Goal: Communication & Community: Answer question/provide support

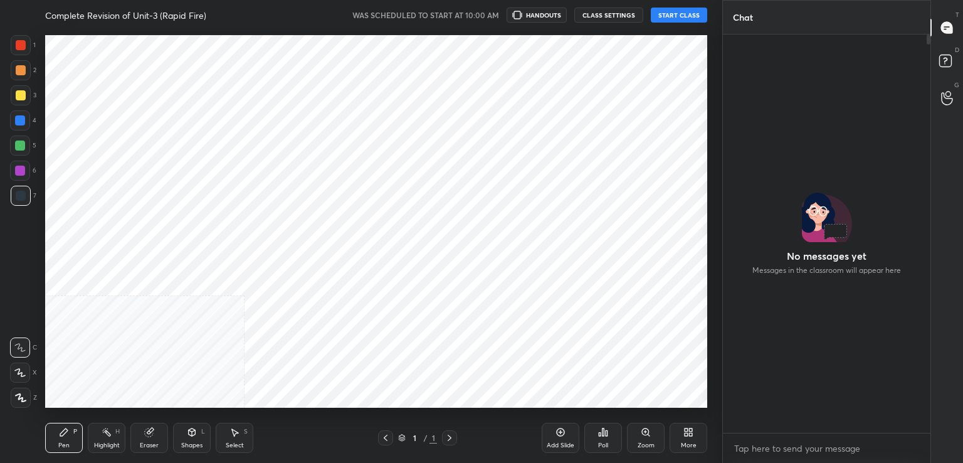
scroll to position [394, 204]
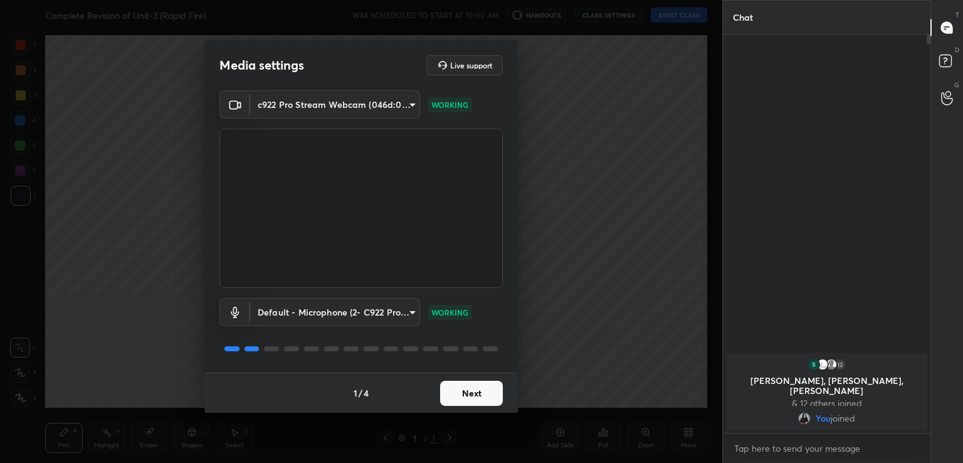
click at [474, 387] on button "Next" at bounding box center [471, 392] width 63 height 25
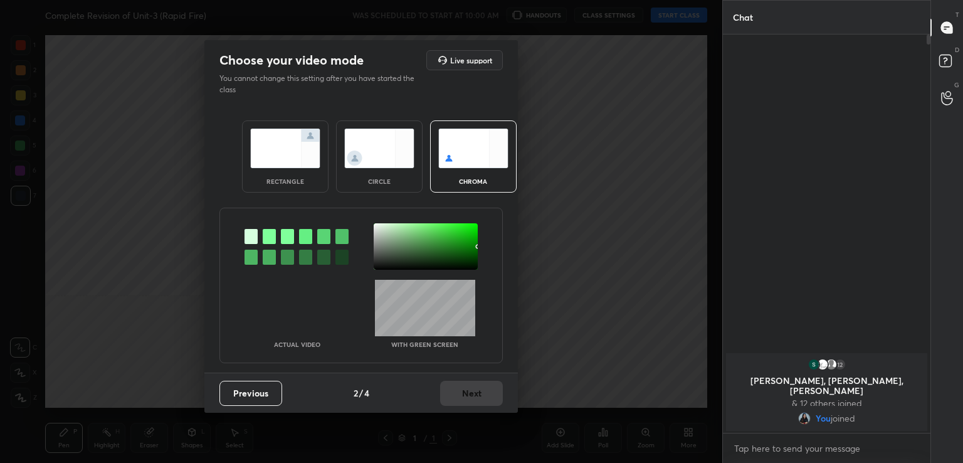
click at [271, 241] on div at bounding box center [269, 236] width 13 height 15
click at [379, 227] on div at bounding box center [426, 246] width 104 height 46
click at [494, 391] on button "Next" at bounding box center [471, 392] width 63 height 25
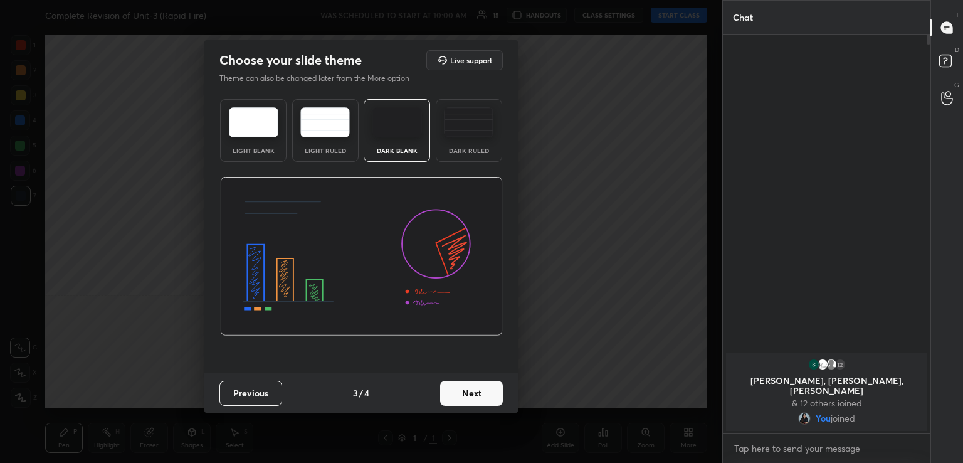
click at [494, 391] on button "Next" at bounding box center [471, 392] width 63 height 25
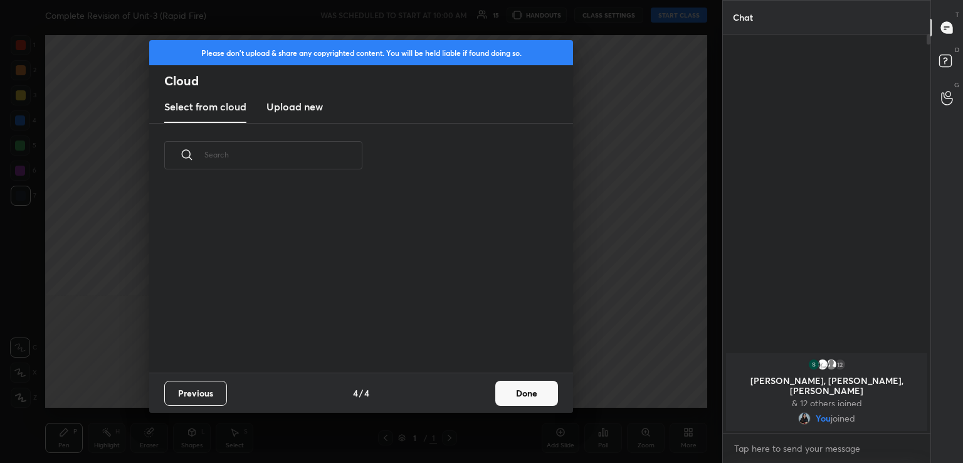
click at [526, 394] on div "Previous 4 / 4 Done" at bounding box center [361, 392] width 424 height 40
click at [526, 394] on button "Done" at bounding box center [526, 392] width 63 height 25
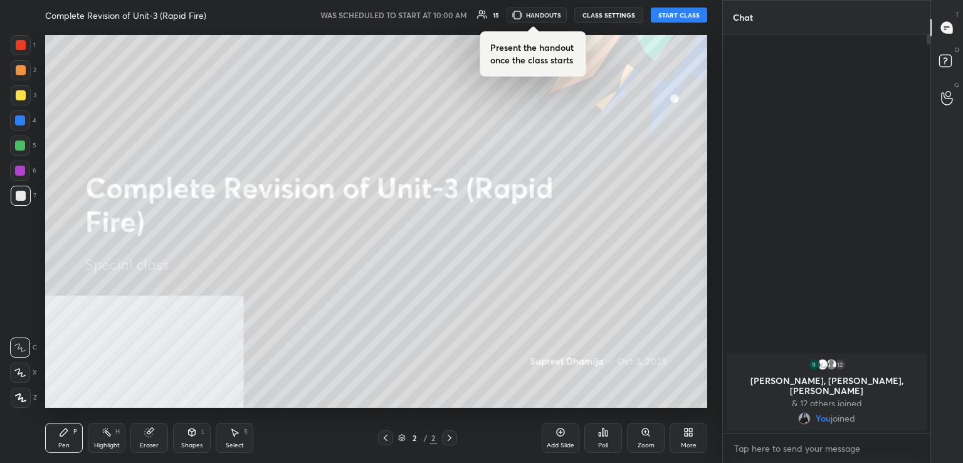
click at [694, 11] on button "START CLASS" at bounding box center [679, 15] width 56 height 15
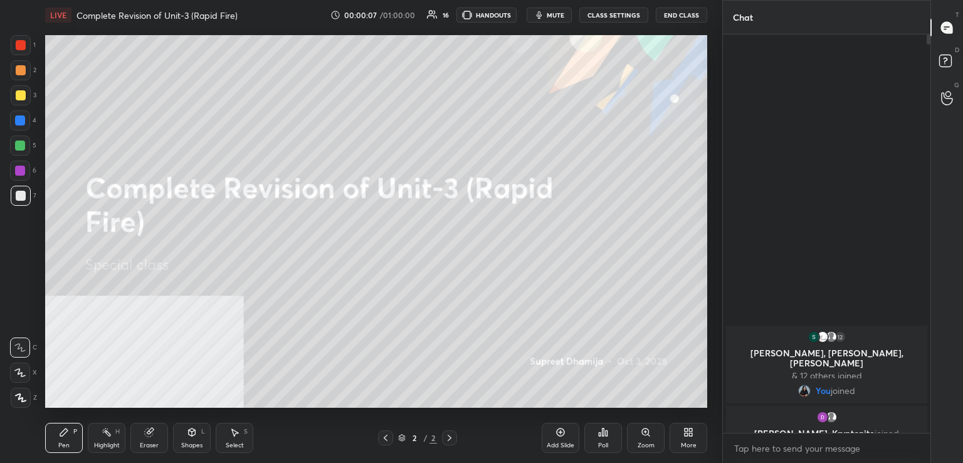
click at [682, 432] on div "More" at bounding box center [688, 437] width 38 height 30
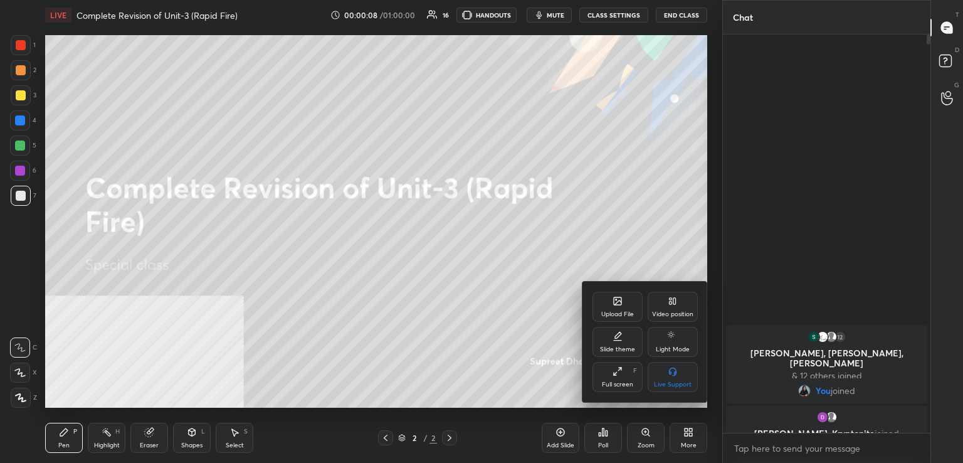
click at [666, 296] on div "Video position" at bounding box center [672, 306] width 50 height 30
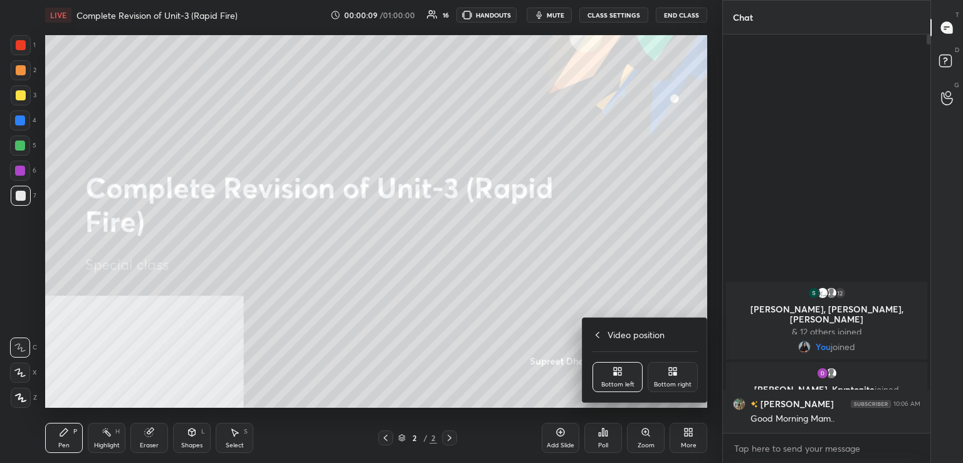
click at [659, 369] on div "Bottom right" at bounding box center [672, 377] width 50 height 30
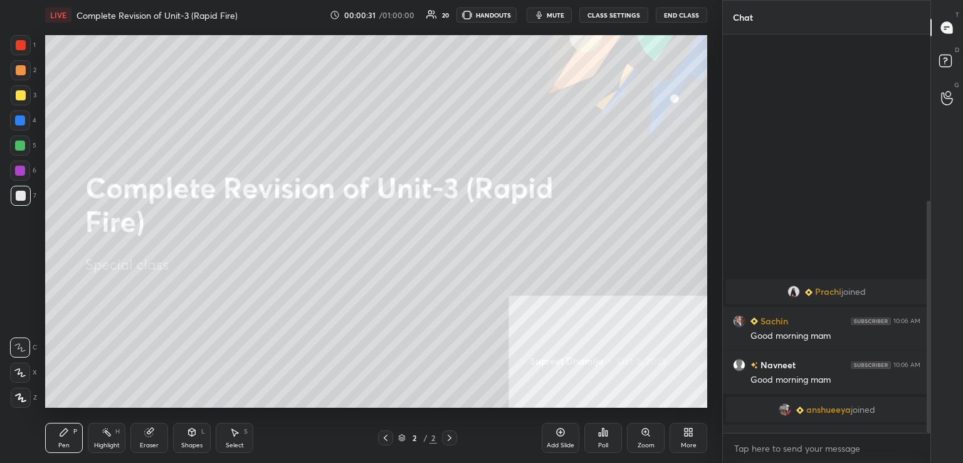
scroll to position [285, 0]
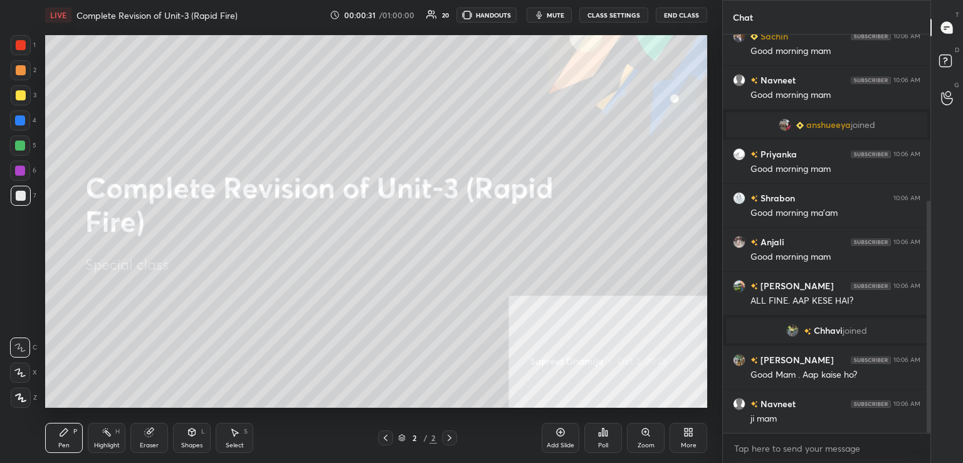
drag, startPoint x: 928, startPoint y: 209, endPoint x: 925, endPoint y: 347, distance: 137.9
click at [925, 347] on div at bounding box center [927, 233] width 8 height 398
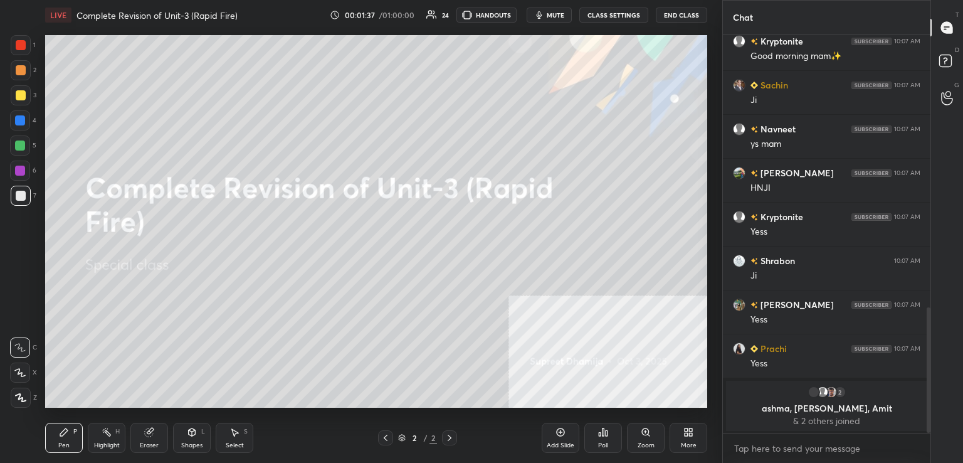
scroll to position [832, 0]
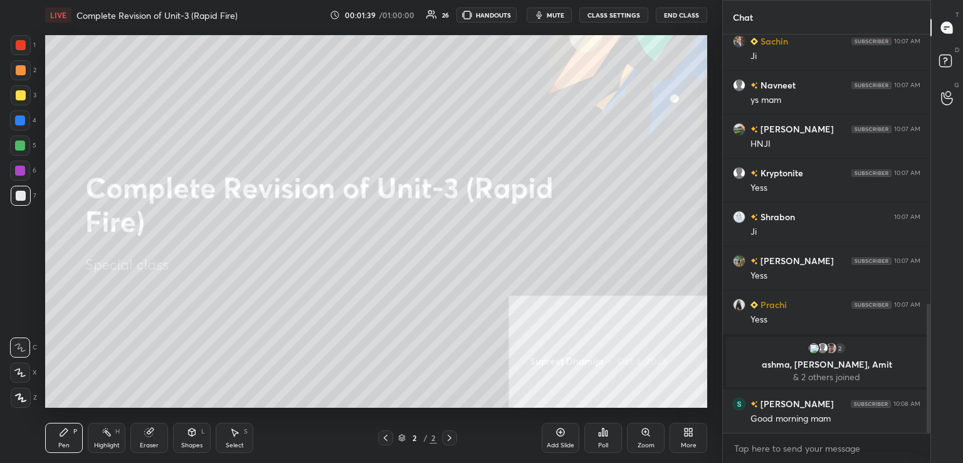
click at [689, 439] on div "More" at bounding box center [688, 437] width 38 height 30
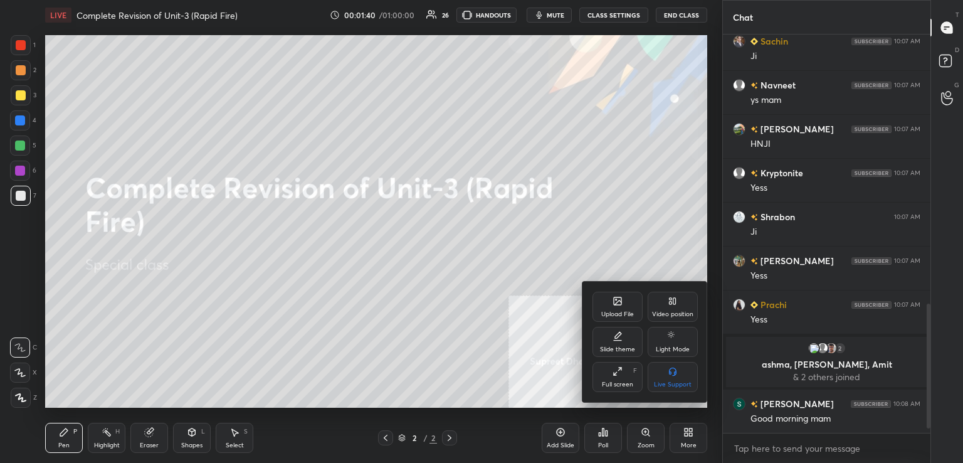
scroll to position [876, 0]
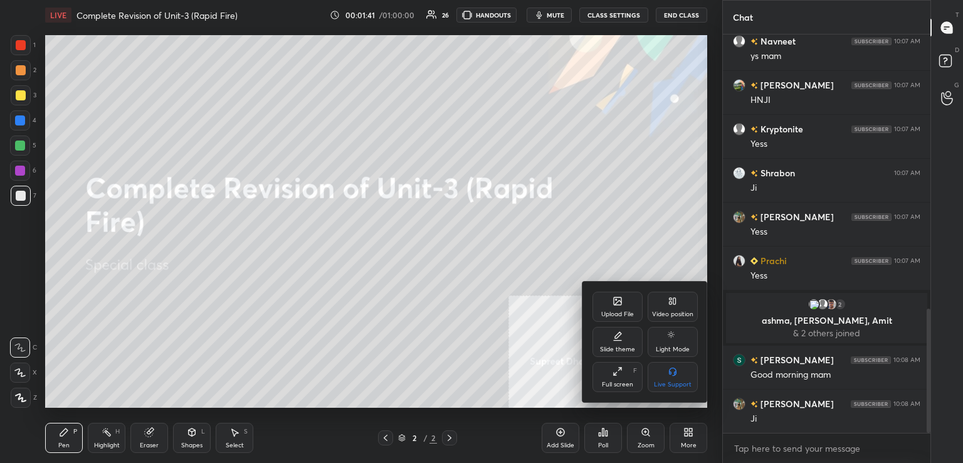
click at [624, 297] on div "Upload File" at bounding box center [617, 306] width 50 height 30
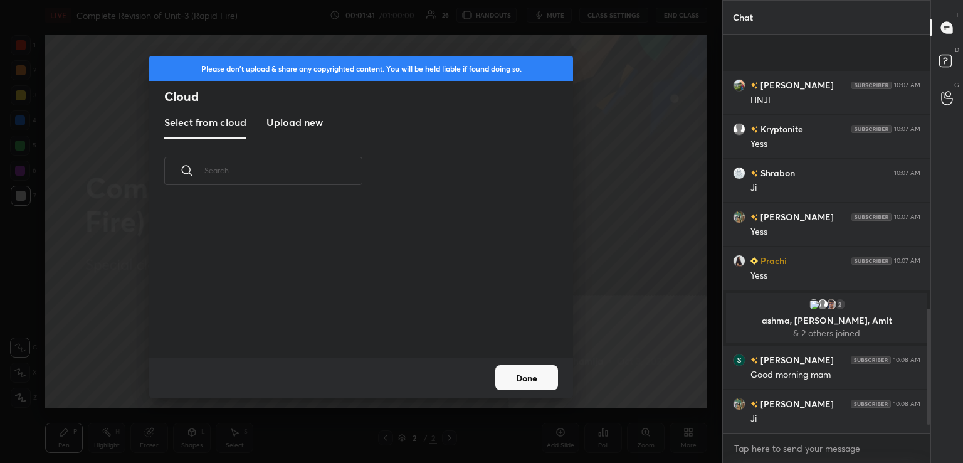
scroll to position [964, 0]
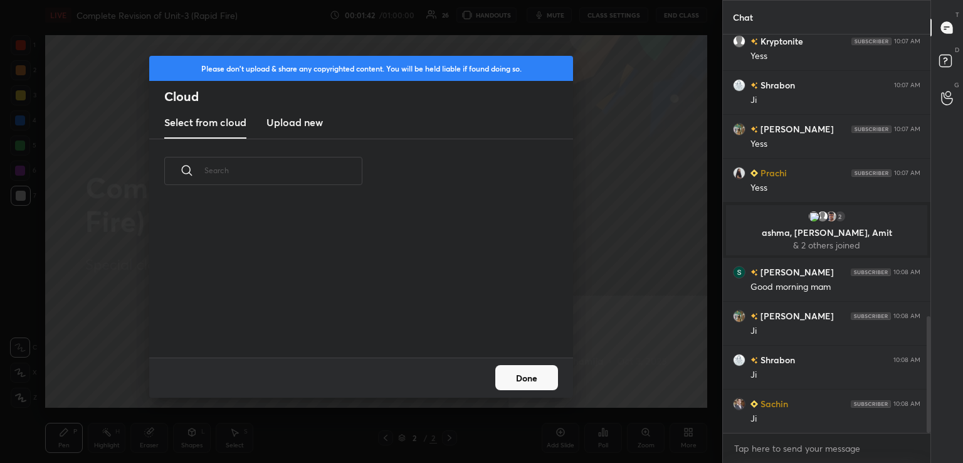
click at [303, 117] on h3 "Upload new" at bounding box center [294, 122] width 56 height 15
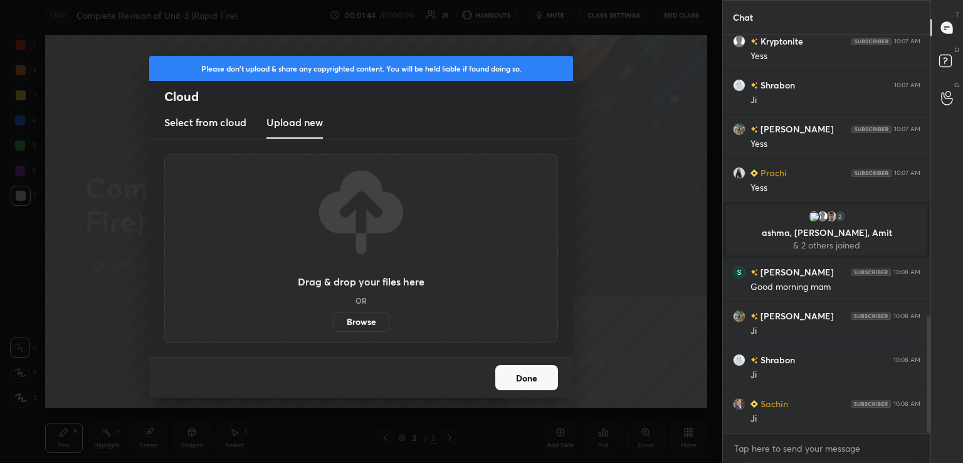
click at [353, 316] on label "Browse" at bounding box center [361, 321] width 56 height 20
click at [333, 316] on input "Browse" at bounding box center [333, 321] width 0 height 20
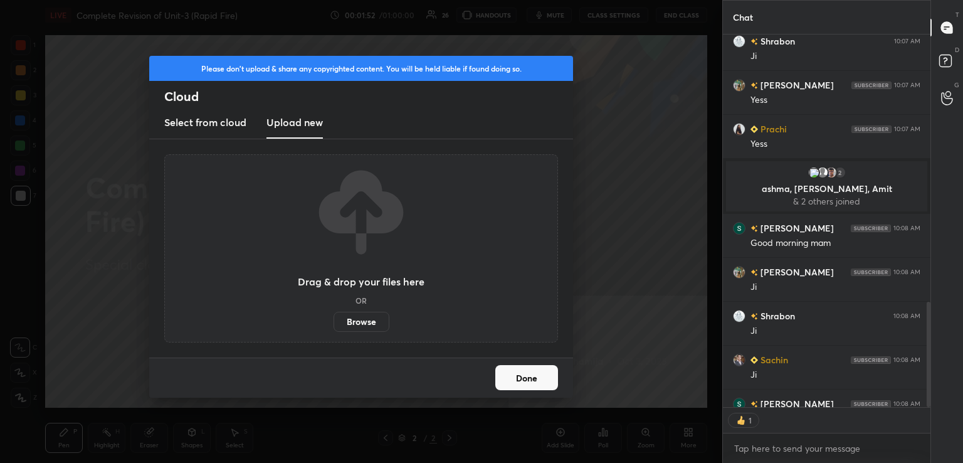
scroll to position [4, 4]
type textarea "x"
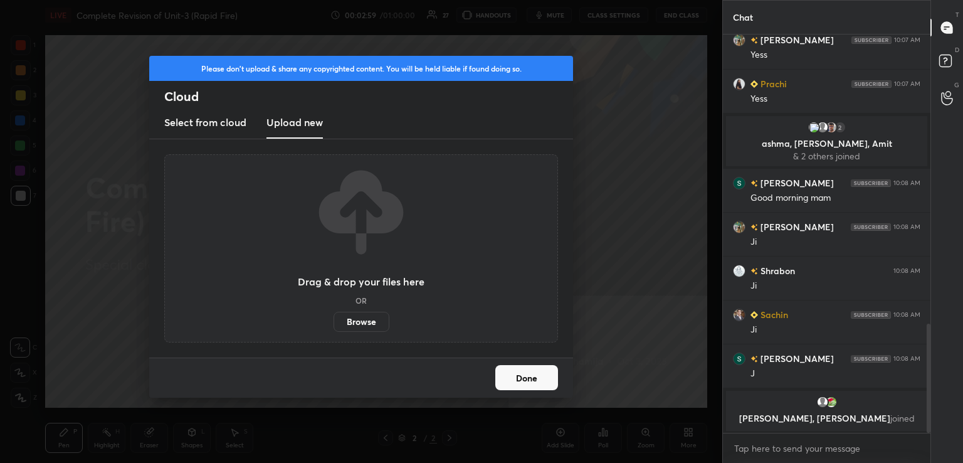
click at [368, 322] on label "Browse" at bounding box center [361, 321] width 56 height 20
click at [333, 322] on input "Browse" at bounding box center [333, 321] width 0 height 20
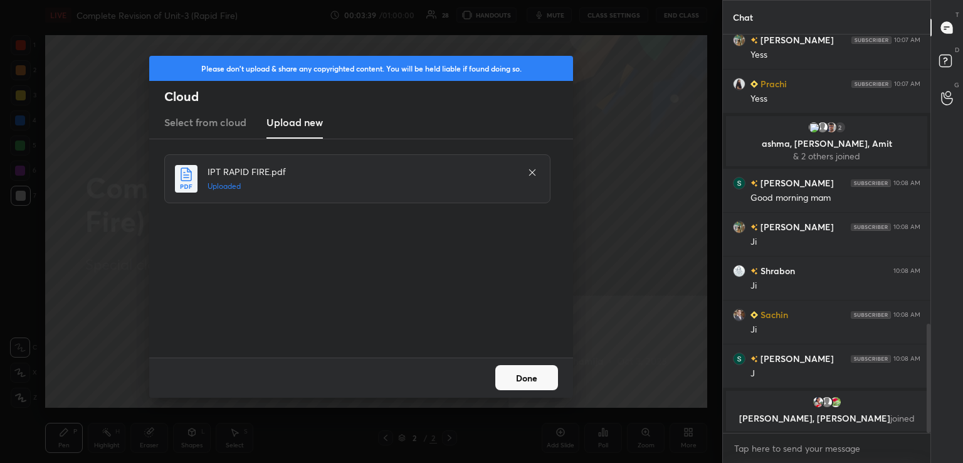
click at [541, 384] on button "Done" at bounding box center [526, 377] width 63 height 25
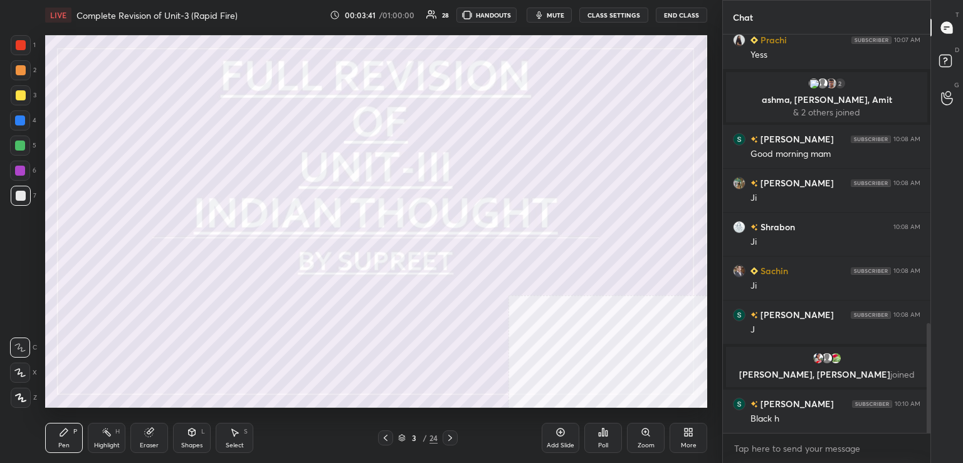
scroll to position [1079, 0]
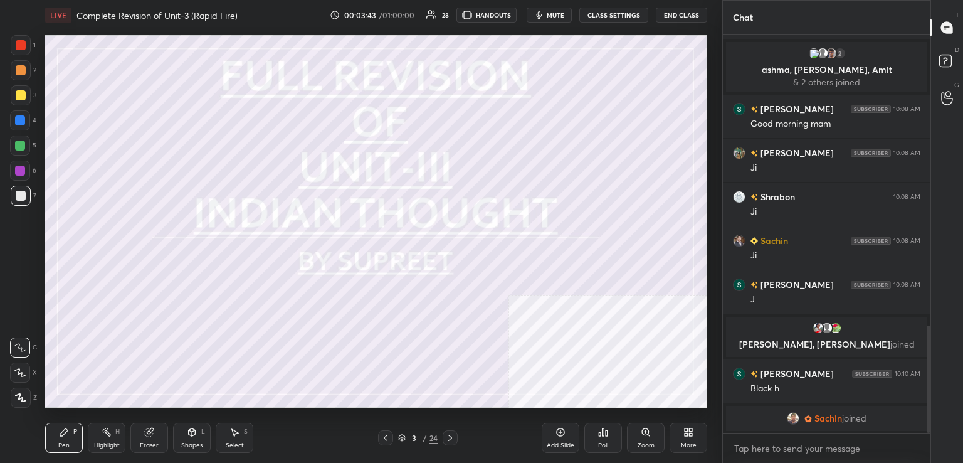
click at [14, 47] on div at bounding box center [21, 45] width 20 height 20
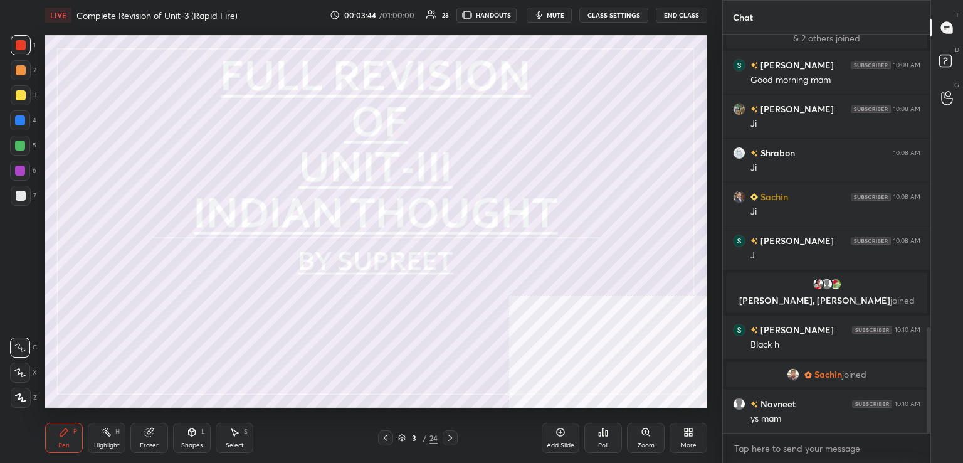
click at [27, 114] on div at bounding box center [20, 120] width 20 height 20
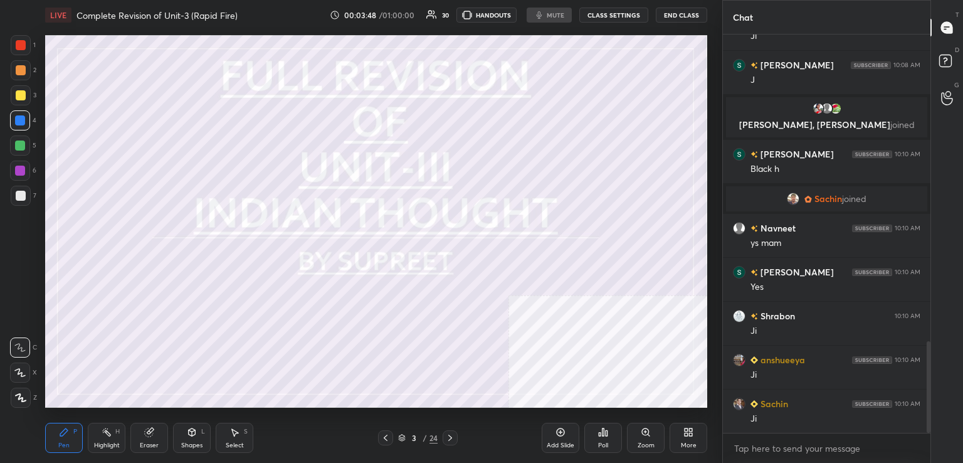
scroll to position [1330, 0]
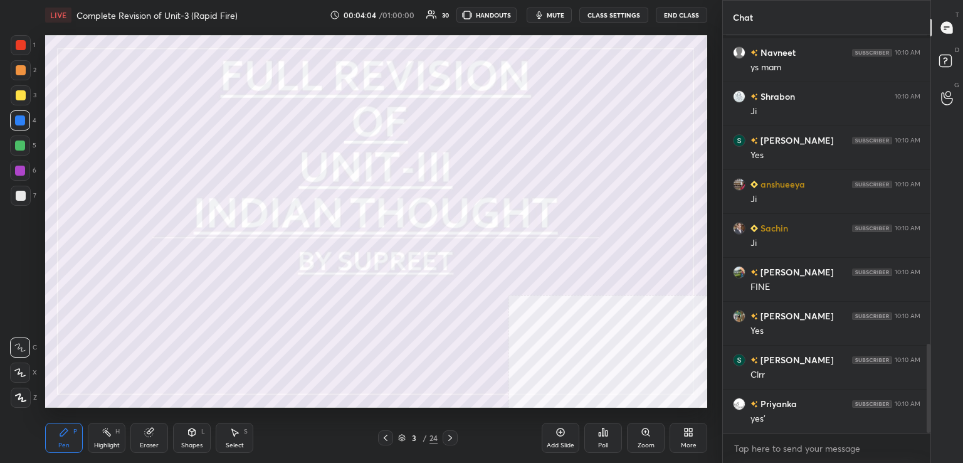
scroll to position [1381, 0]
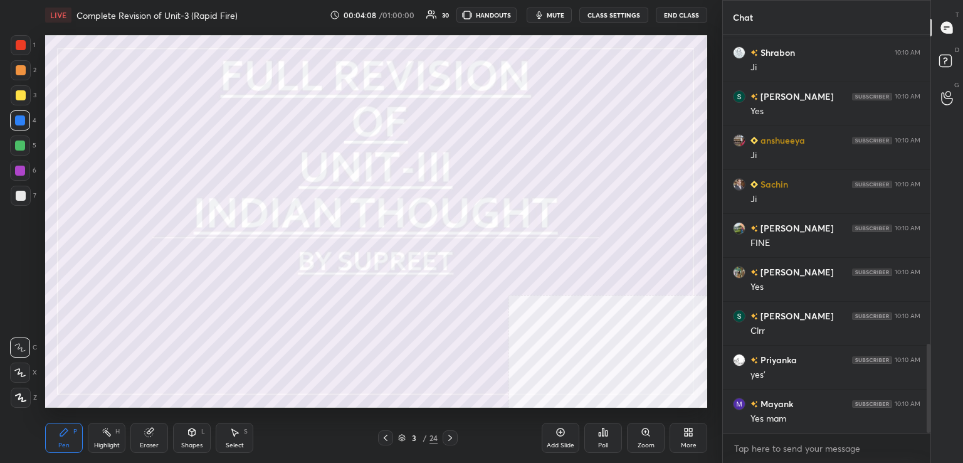
click at [16, 397] on icon at bounding box center [20, 397] width 11 height 9
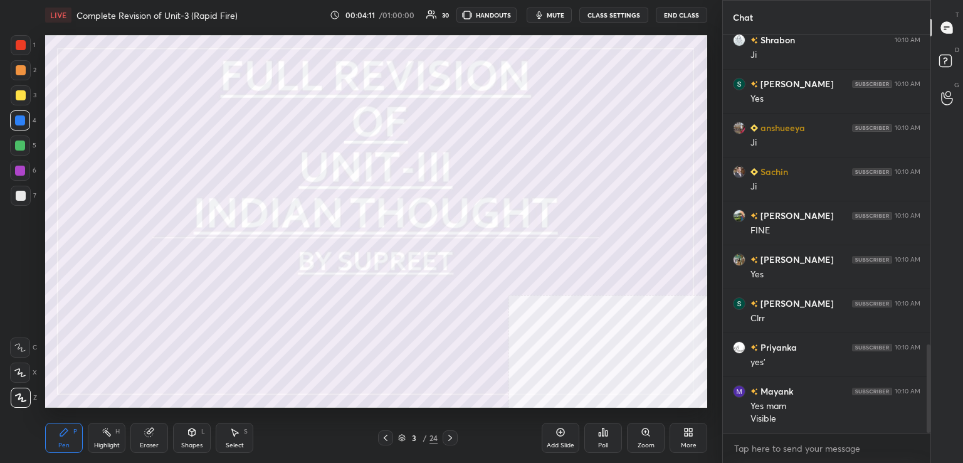
scroll to position [1438, 0]
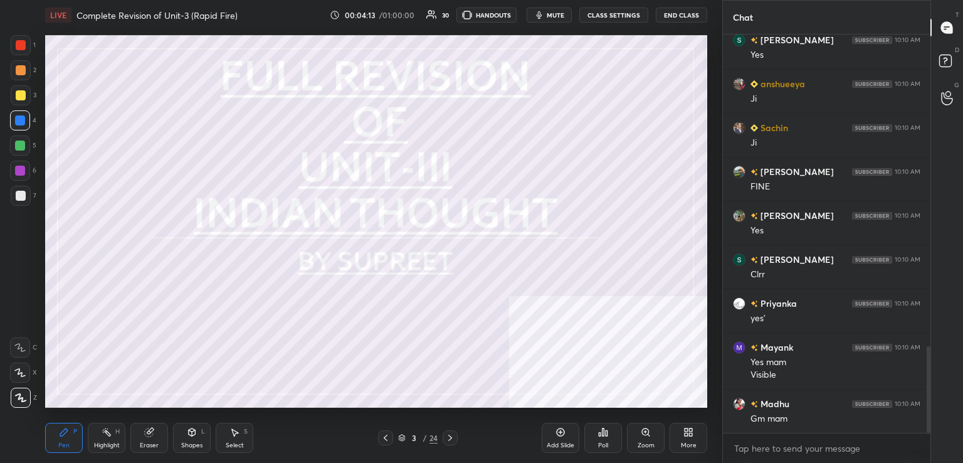
click at [452, 437] on icon at bounding box center [450, 437] width 10 height 10
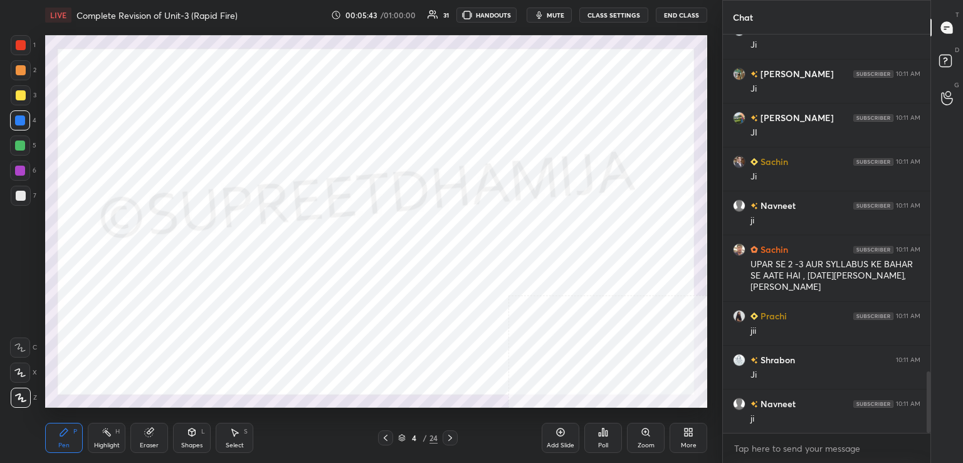
scroll to position [2192, 0]
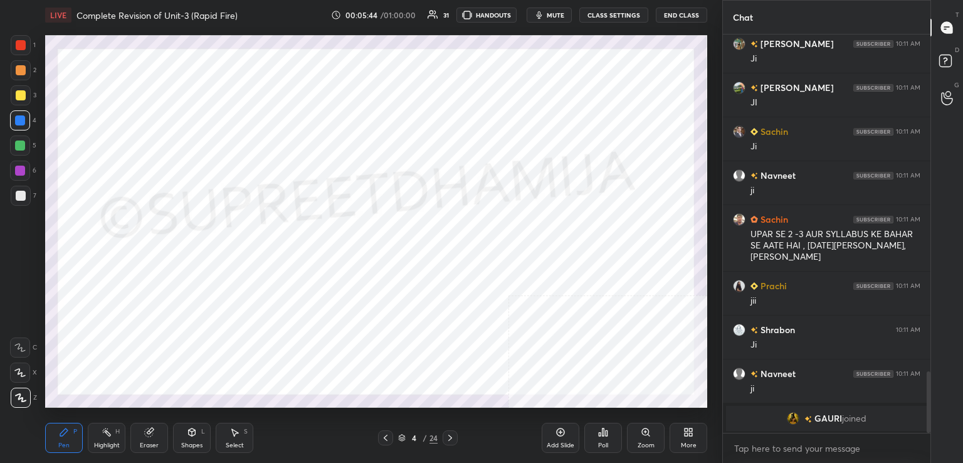
click at [449, 434] on icon at bounding box center [450, 437] width 10 height 10
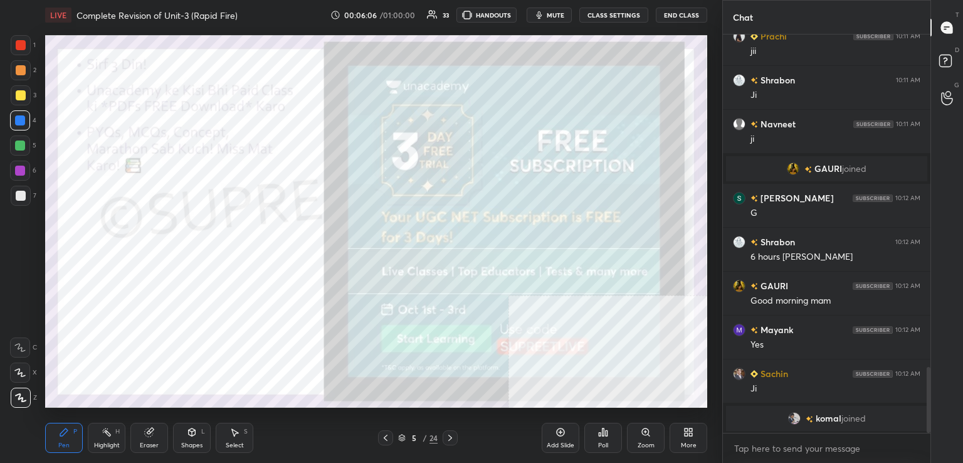
scroll to position [1972, 0]
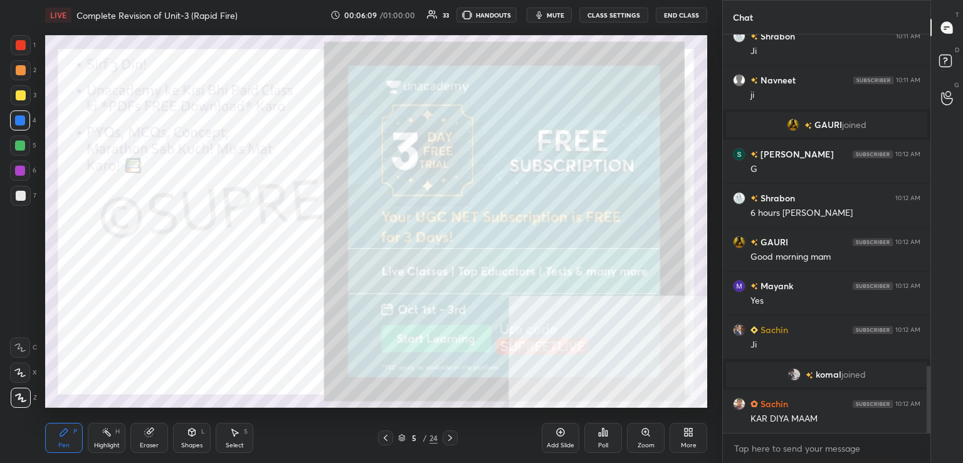
click at [20, 48] on div at bounding box center [21, 45] width 10 height 10
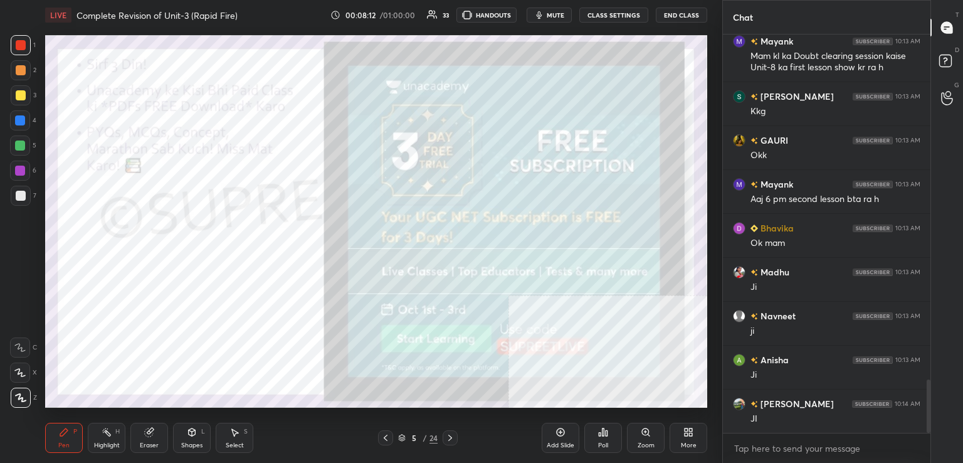
scroll to position [2568, 0]
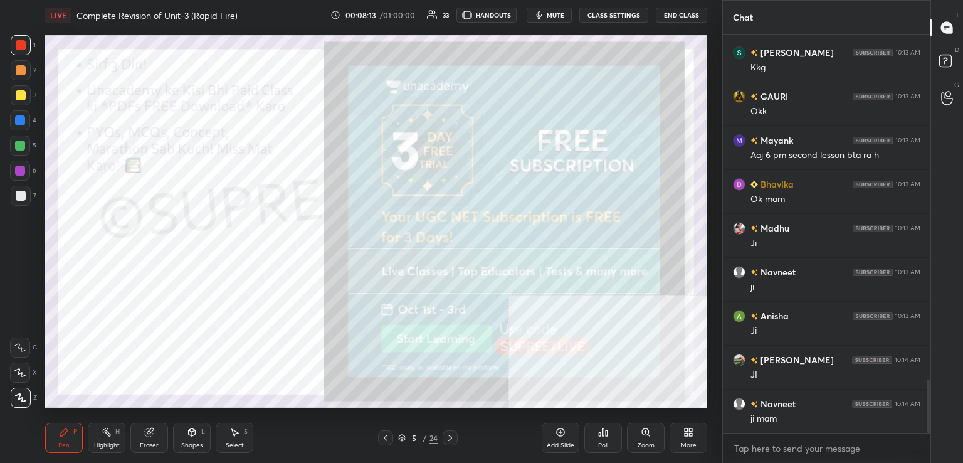
click at [450, 437] on icon at bounding box center [450, 437] width 4 height 6
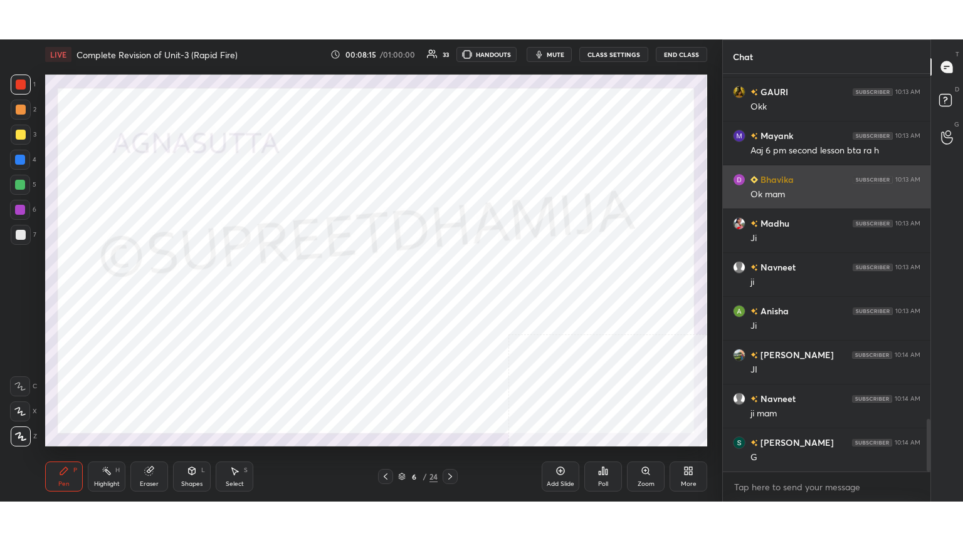
scroll to position [2656, 0]
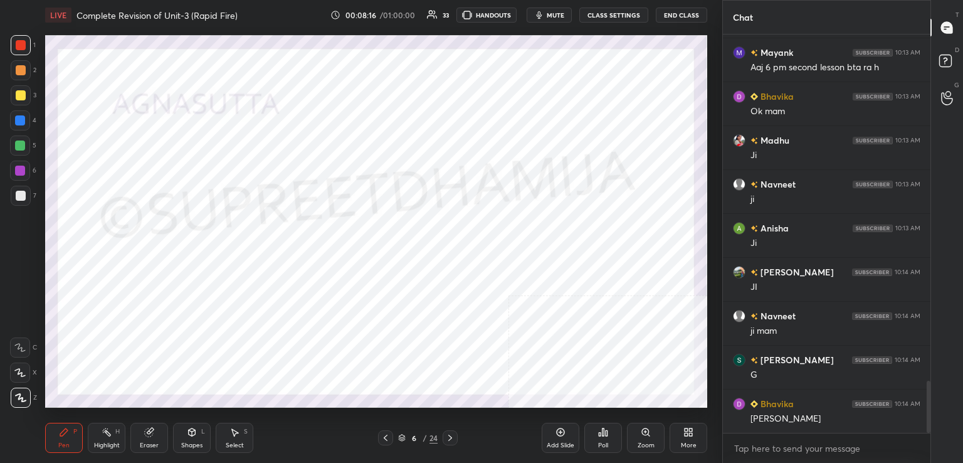
click at [679, 440] on div "More" at bounding box center [688, 437] width 38 height 30
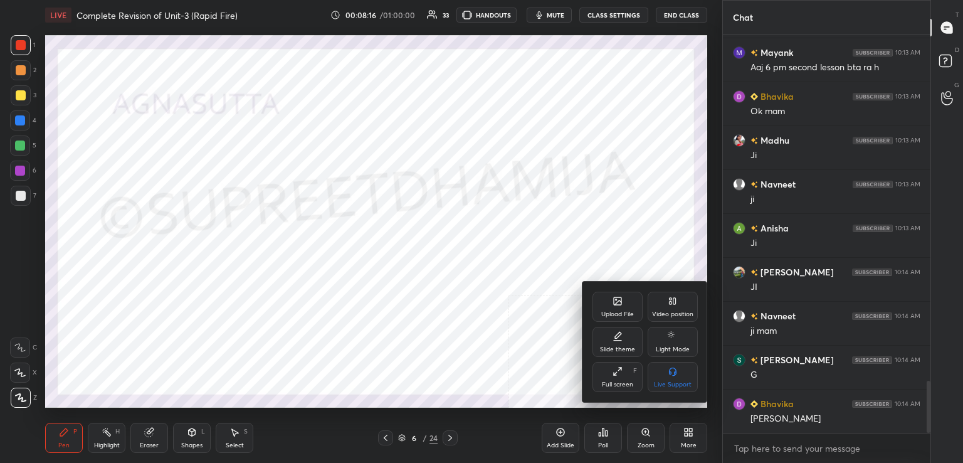
click at [624, 377] on div "Full screen F" at bounding box center [617, 377] width 50 height 30
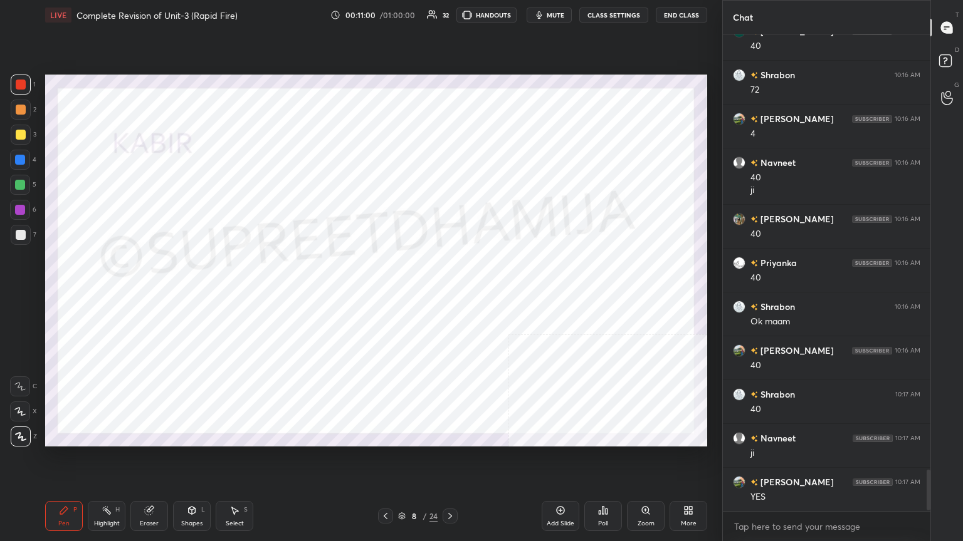
scroll to position [5091, 0]
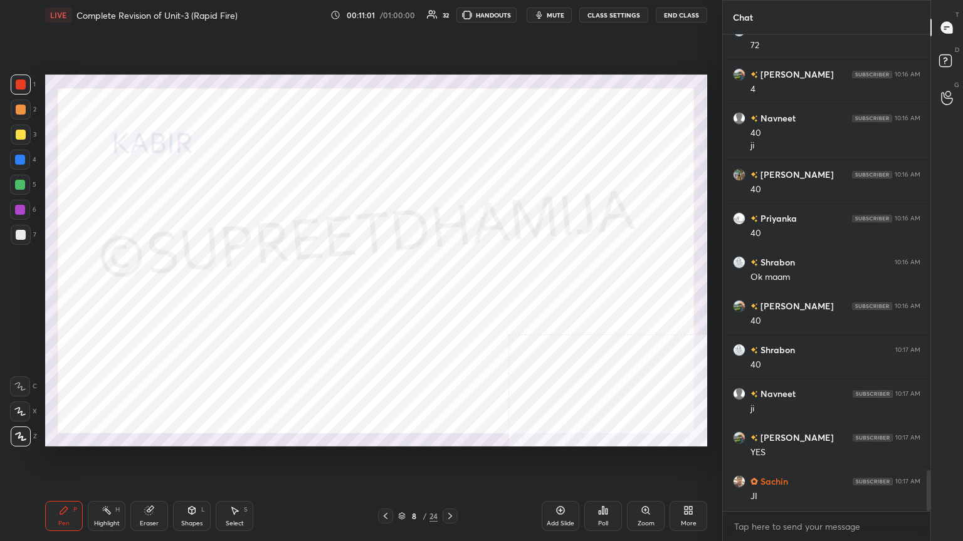
click at [159, 462] on div "Eraser" at bounding box center [149, 516] width 38 height 30
click at [30, 439] on div "Erase all" at bounding box center [21, 437] width 23 height 20
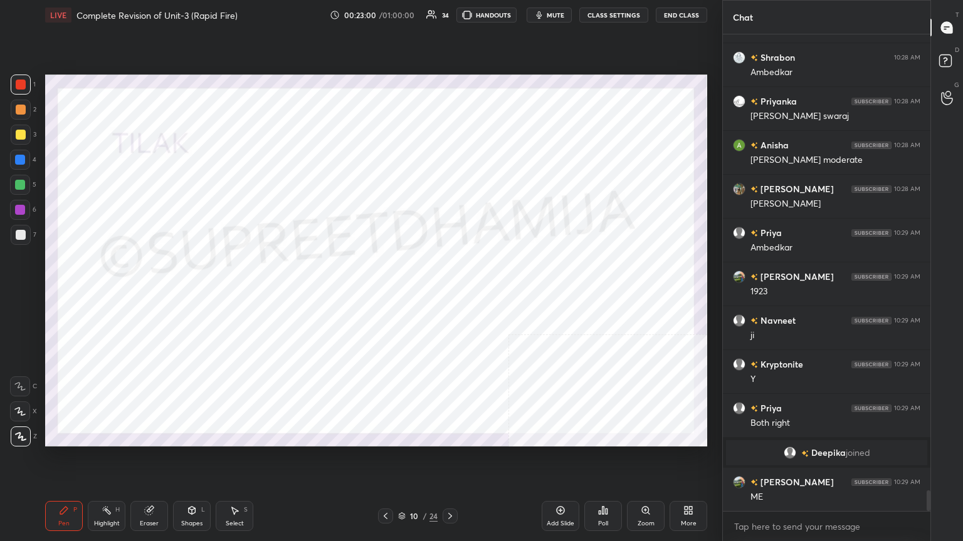
scroll to position [10651, 0]
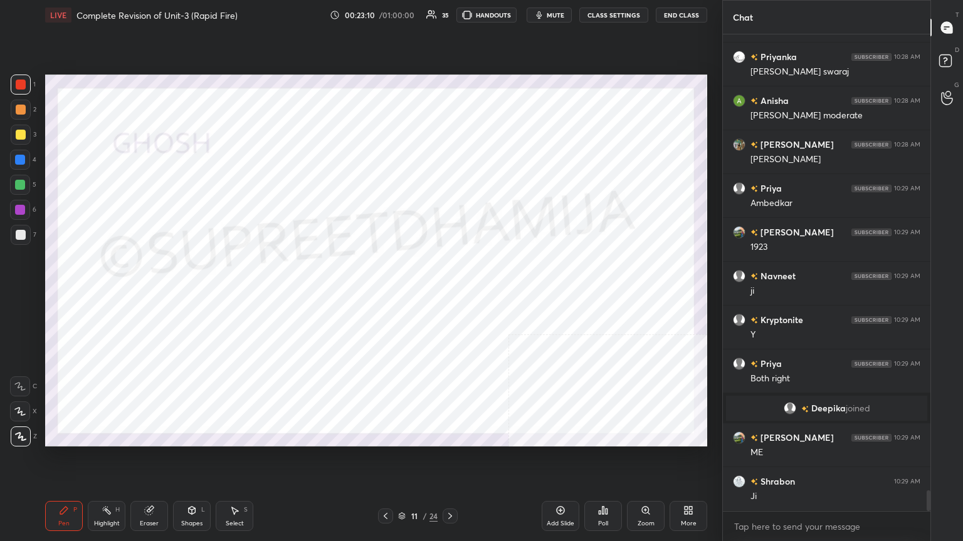
click at [23, 162] on div at bounding box center [20, 160] width 10 height 10
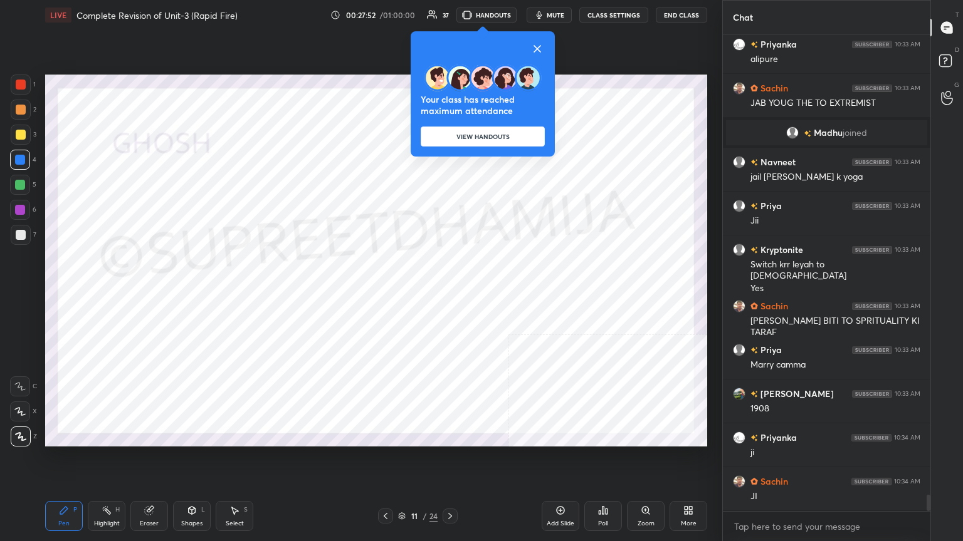
scroll to position [13728, 0]
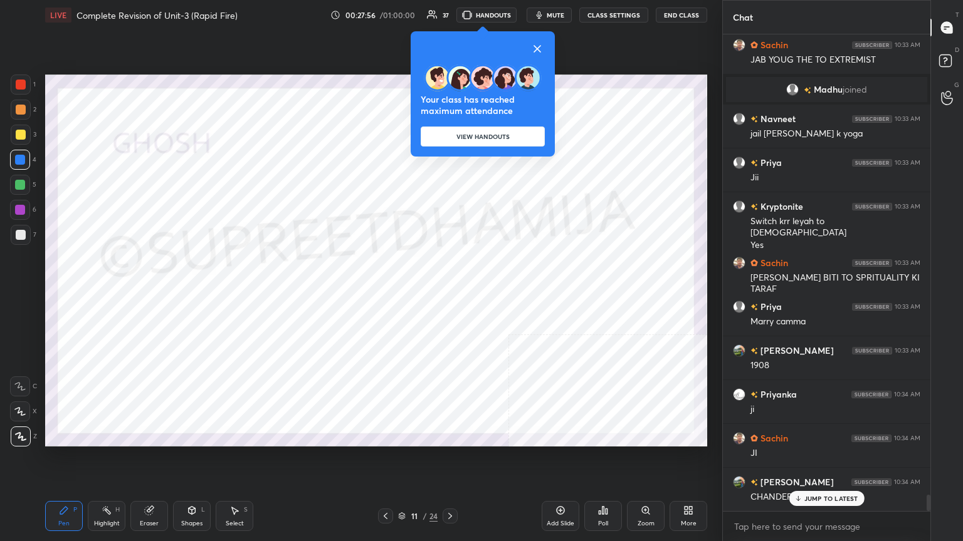
click at [448, 462] on div at bounding box center [449, 516] width 15 height 15
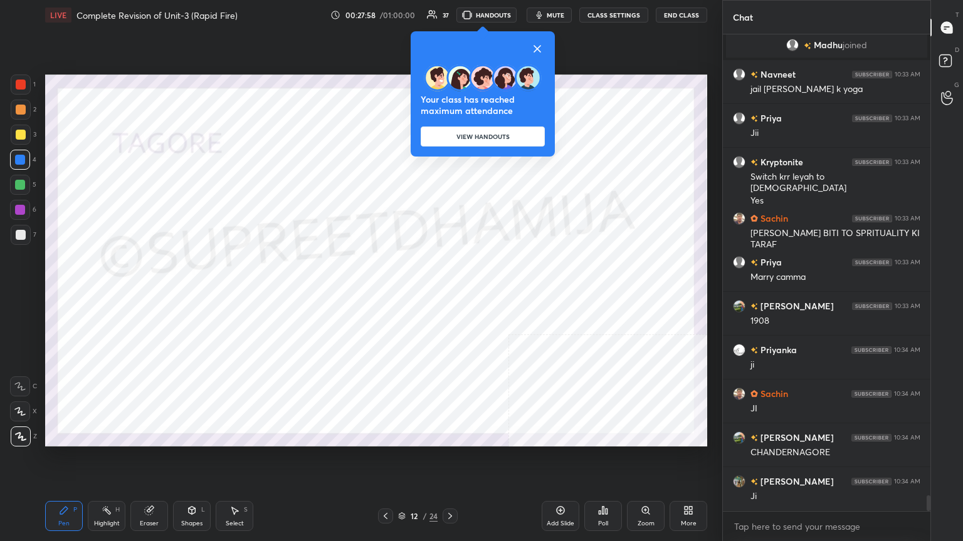
click at [540, 52] on icon at bounding box center [537, 48] width 15 height 15
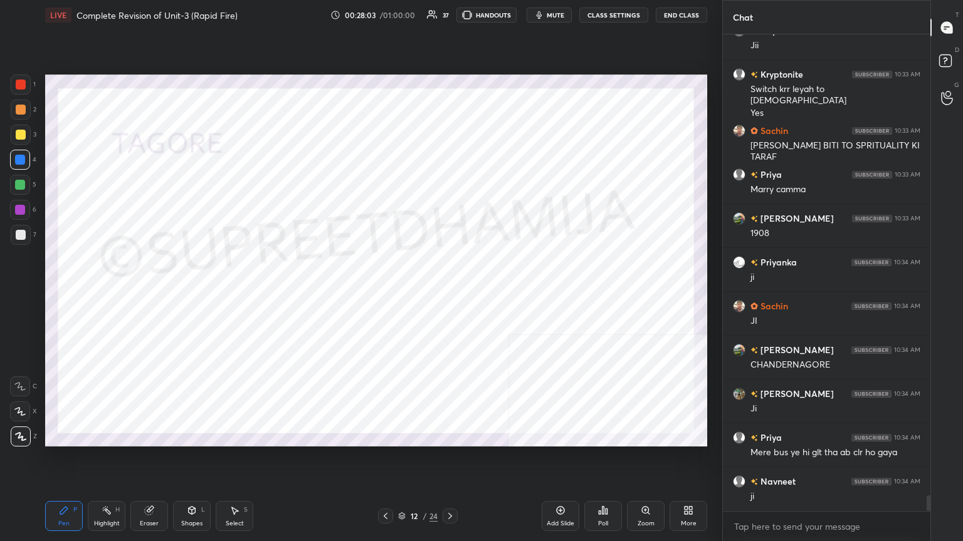
scroll to position [13903, 0]
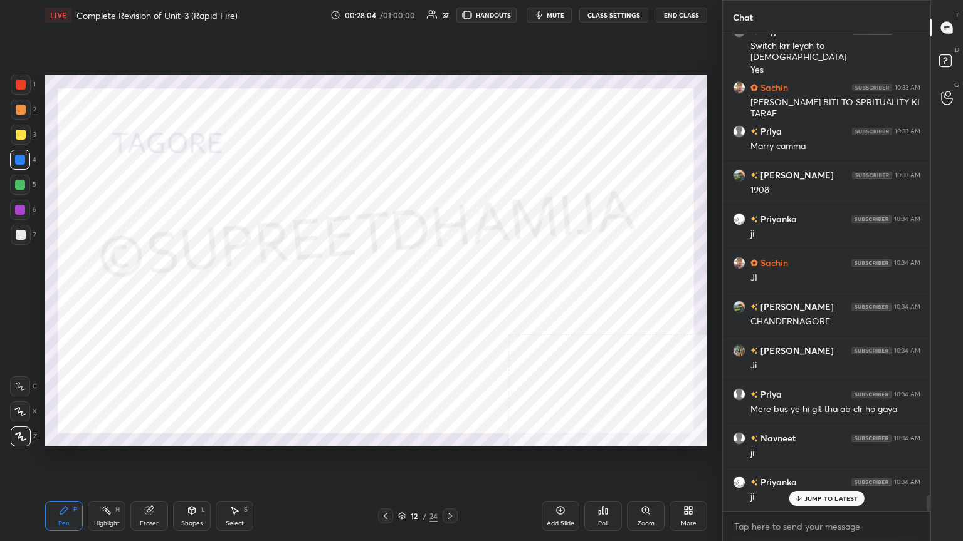
click at [20, 93] on div at bounding box center [21, 85] width 20 height 20
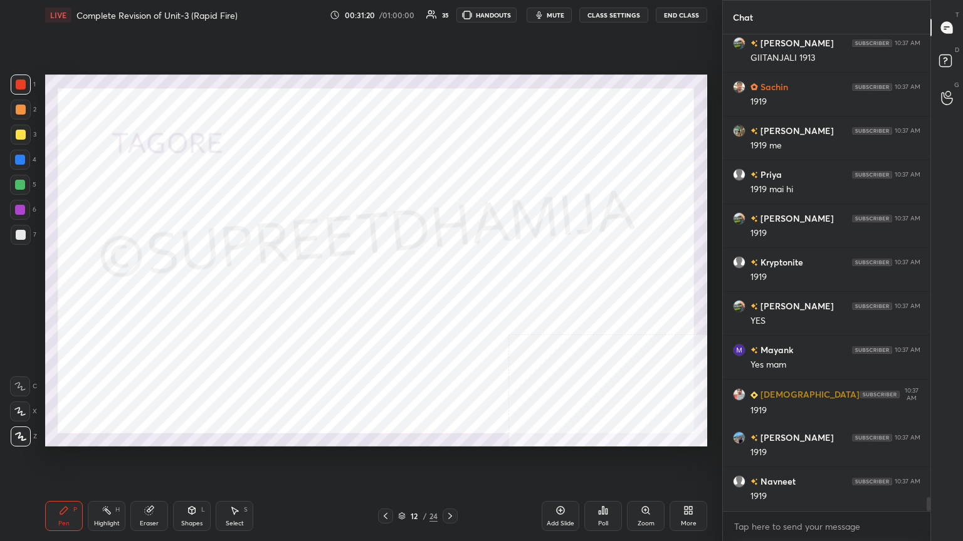
scroll to position [16342, 0]
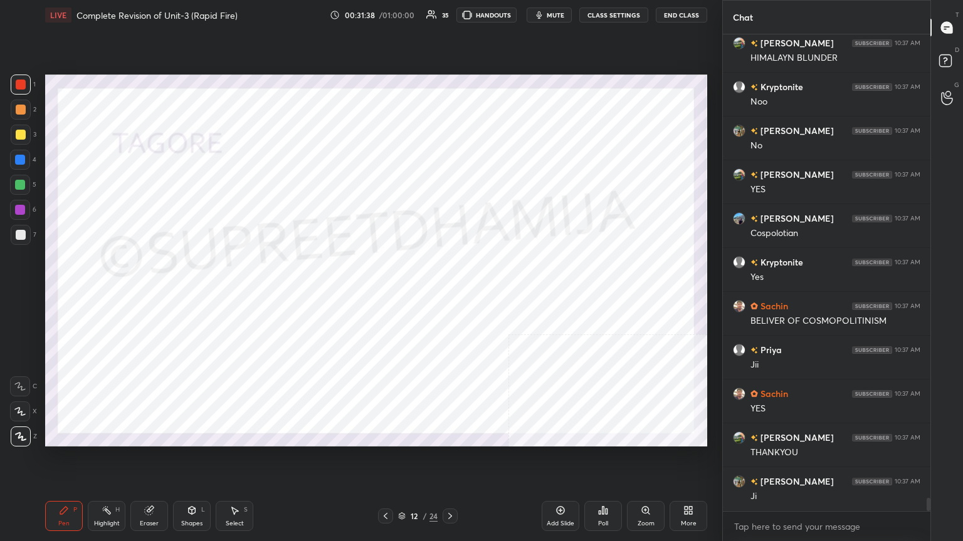
click at [449, 462] on icon at bounding box center [450, 516] width 10 height 10
click at [19, 160] on div at bounding box center [20, 160] width 10 height 10
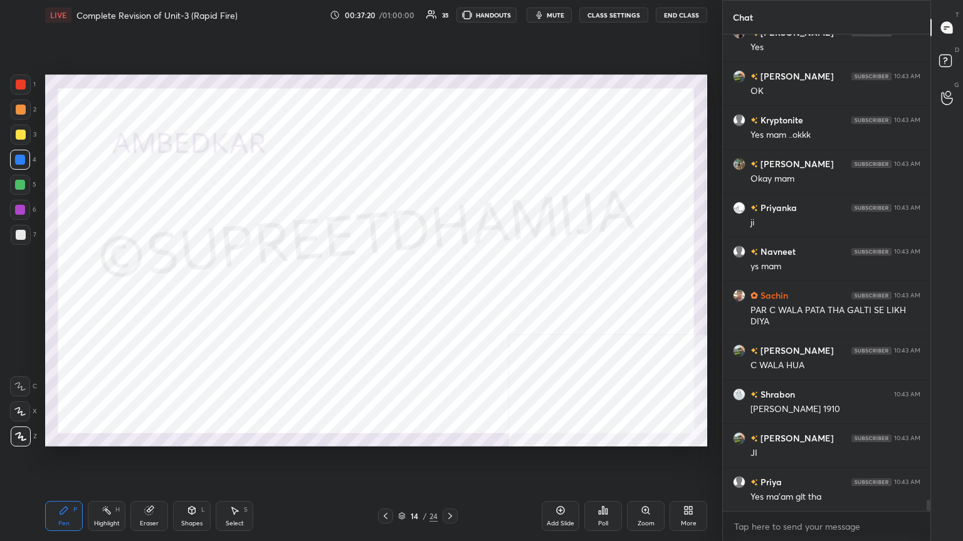
scroll to position [20255, 0]
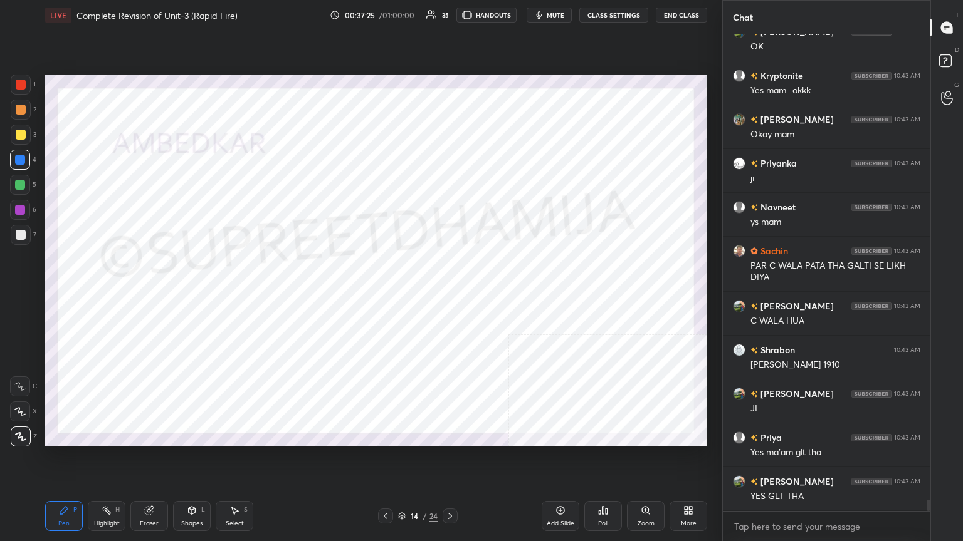
click at [33, 88] on div "1" at bounding box center [23, 85] width 25 height 20
click at [25, 209] on div at bounding box center [20, 210] width 20 height 20
click at [23, 84] on div at bounding box center [21, 85] width 10 height 10
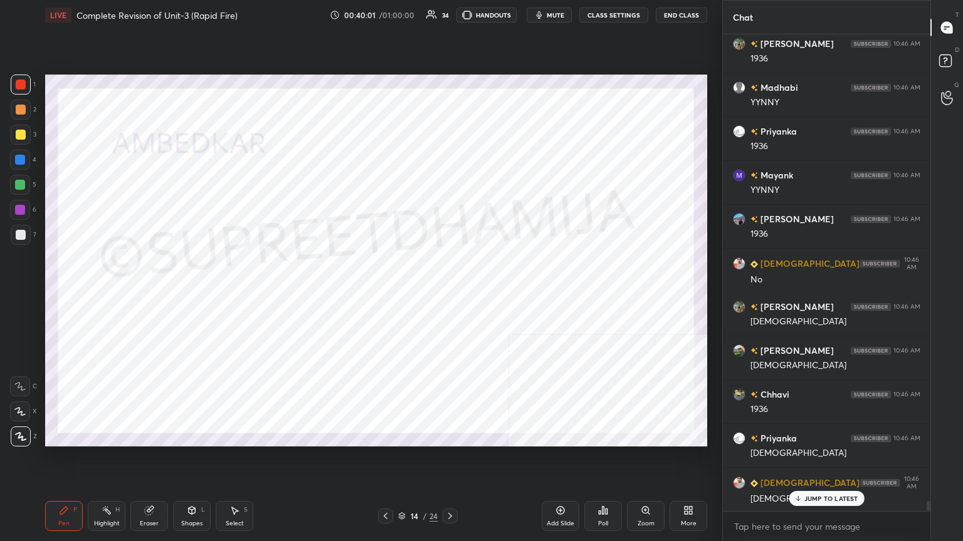
scroll to position [22265, 0]
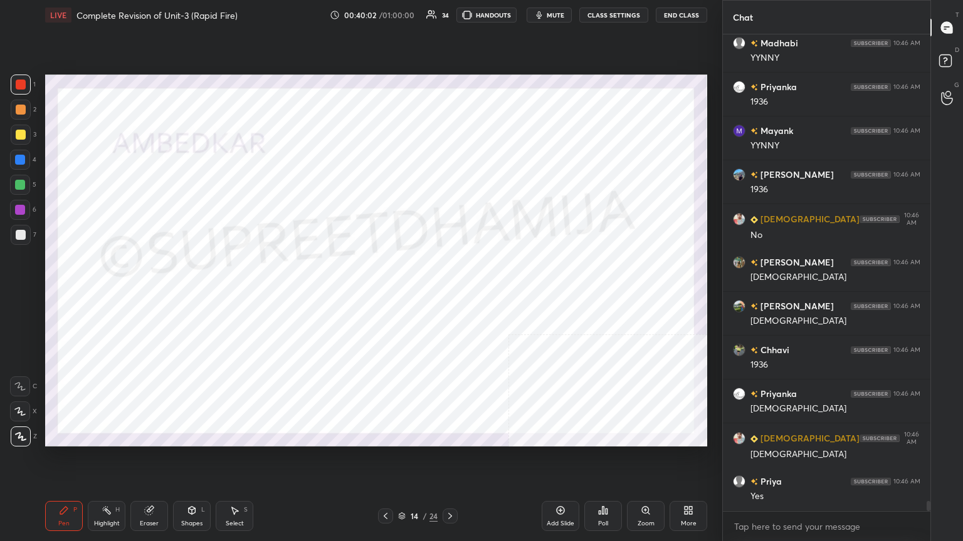
click at [451, 462] on icon at bounding box center [450, 516] width 10 height 10
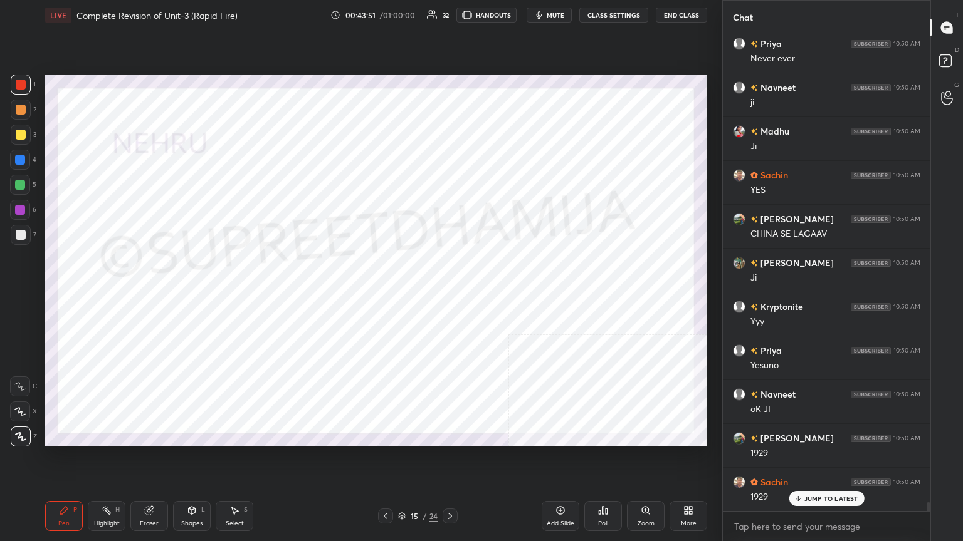
scroll to position [26282, 0]
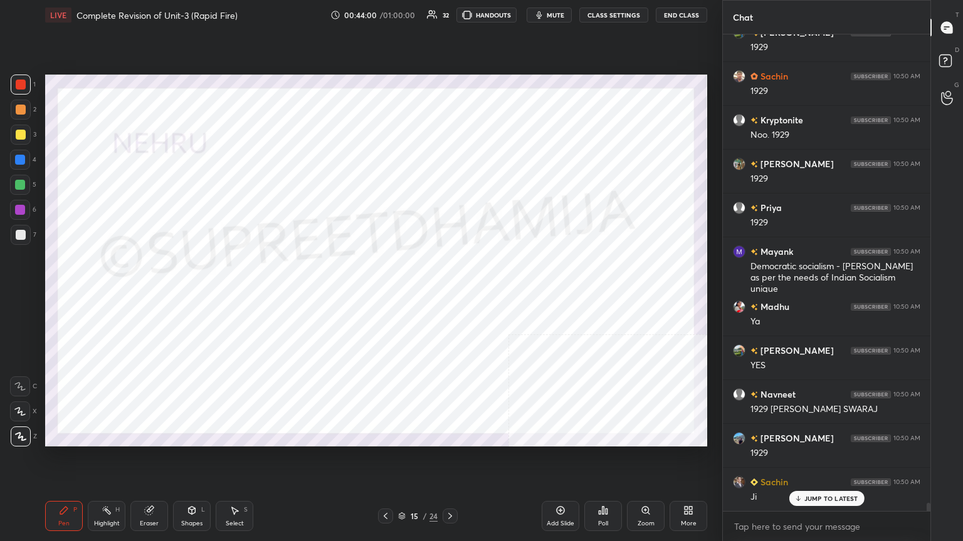
click at [455, 462] on div at bounding box center [449, 516] width 15 height 15
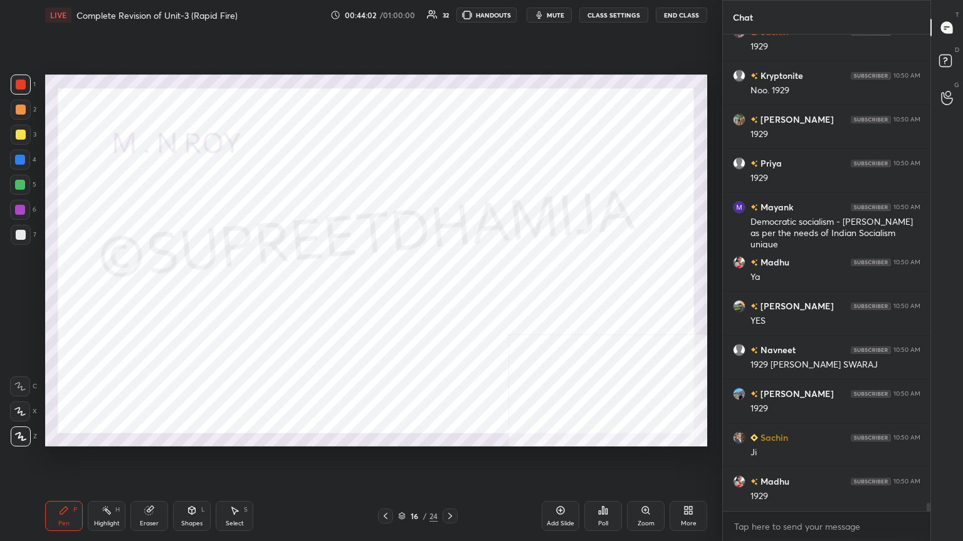
click at [29, 163] on div at bounding box center [20, 160] width 20 height 20
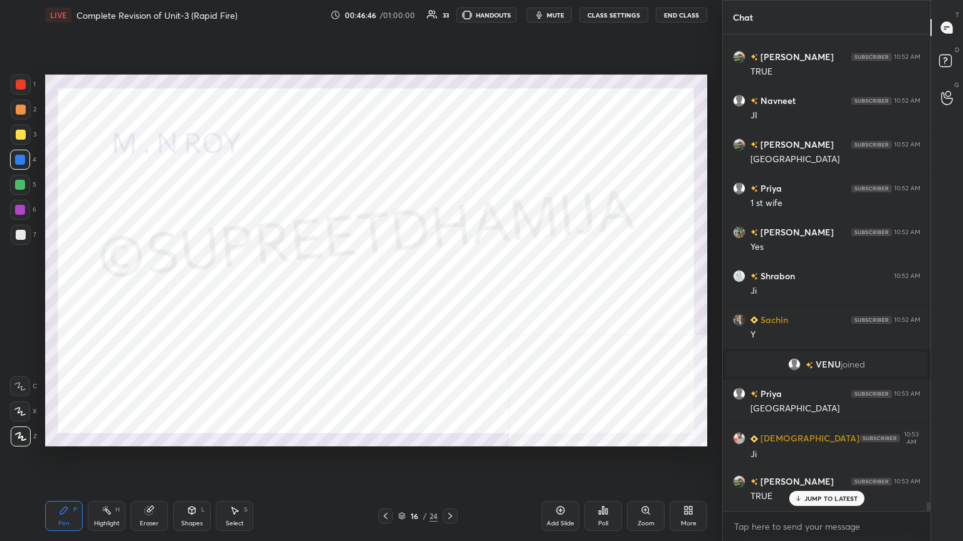
scroll to position [25670, 0]
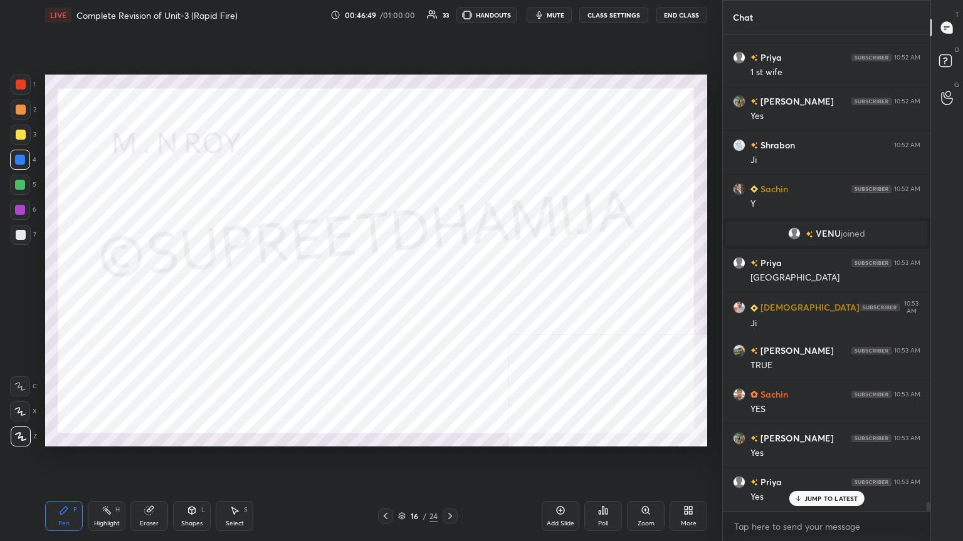
click at [427, 462] on div "Setting up your live class Poll for secs No correct answer Start poll" at bounding box center [376, 260] width 672 height 461
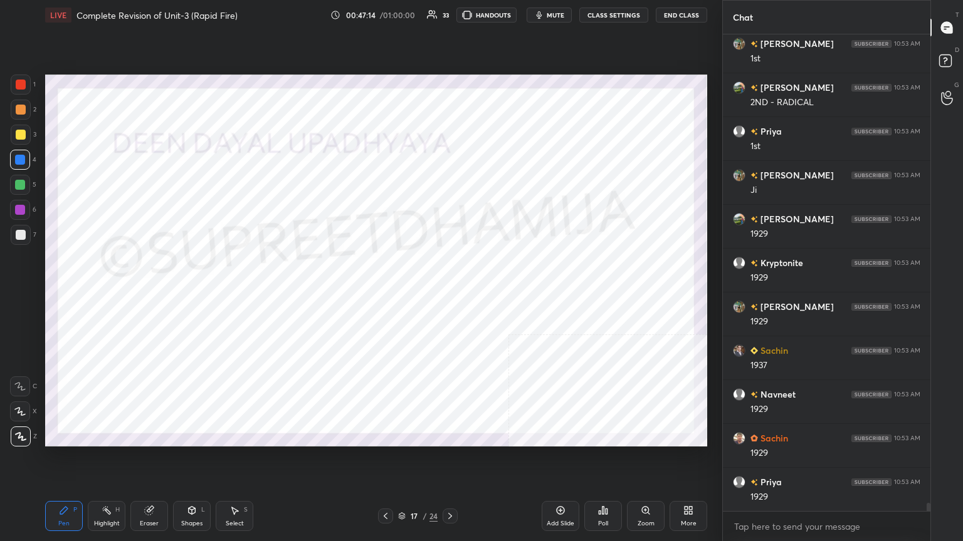
scroll to position [26417, 0]
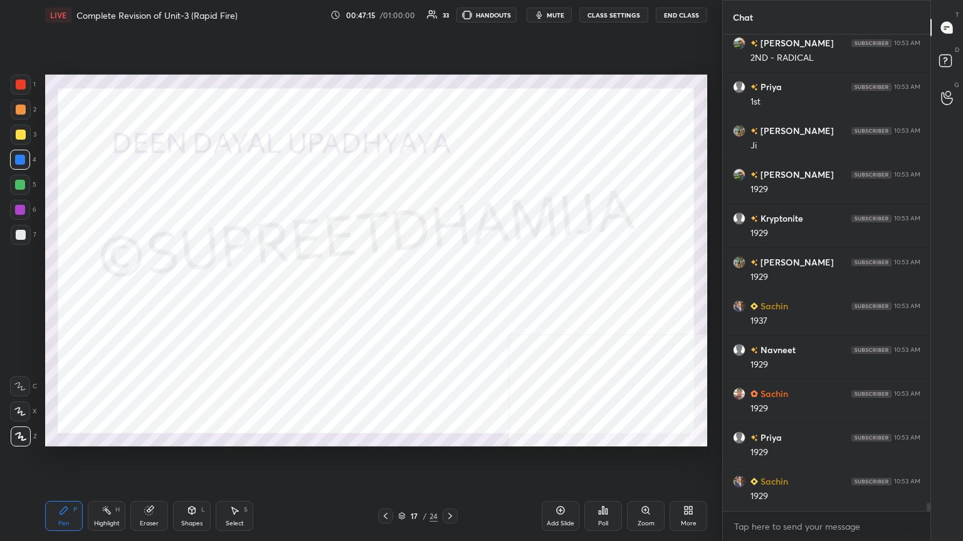
click at [19, 208] on div at bounding box center [20, 210] width 10 height 10
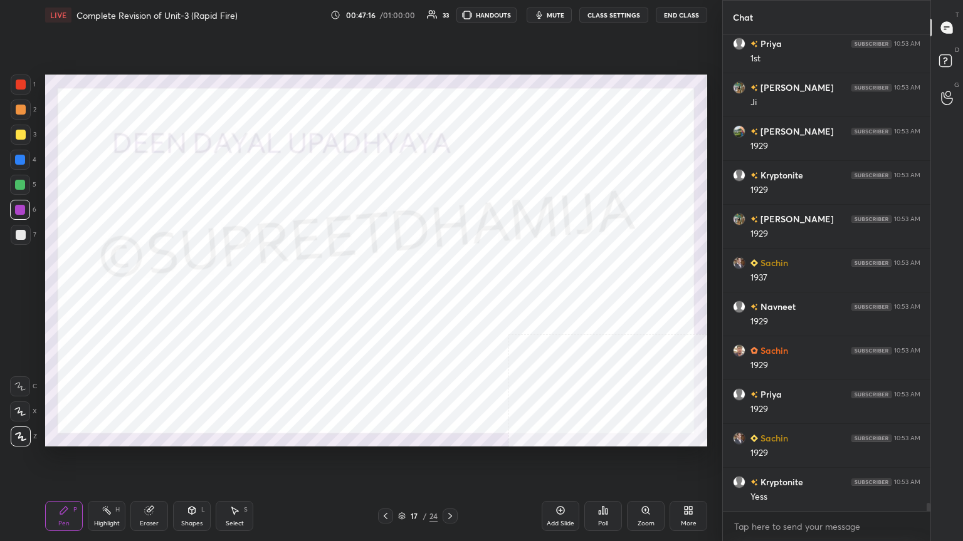
scroll to position [26548, 0]
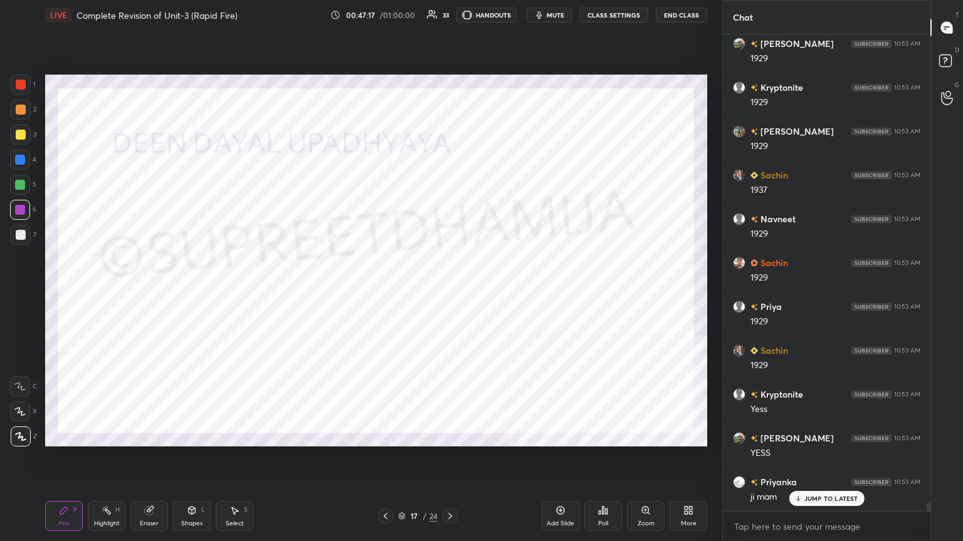
click at [18, 162] on div at bounding box center [20, 160] width 10 height 10
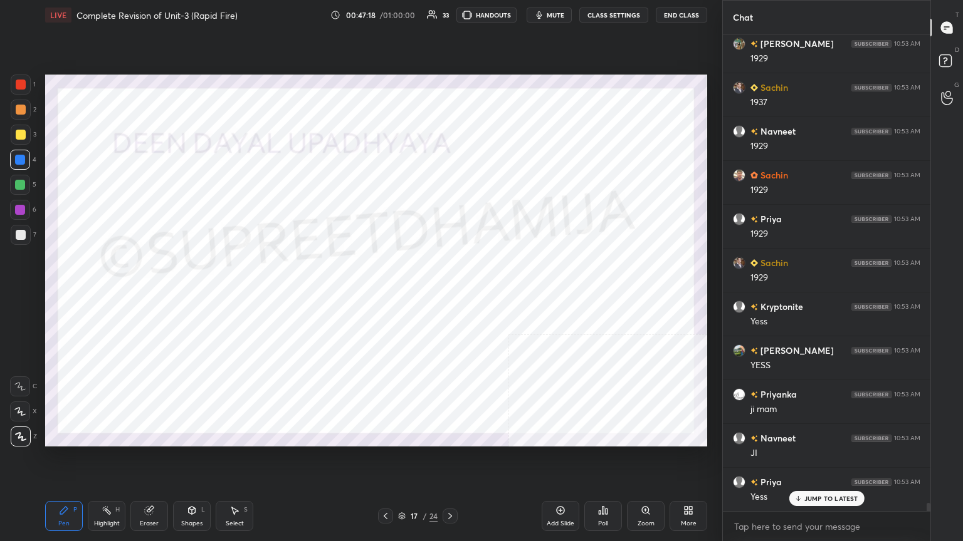
scroll to position [26723, 0]
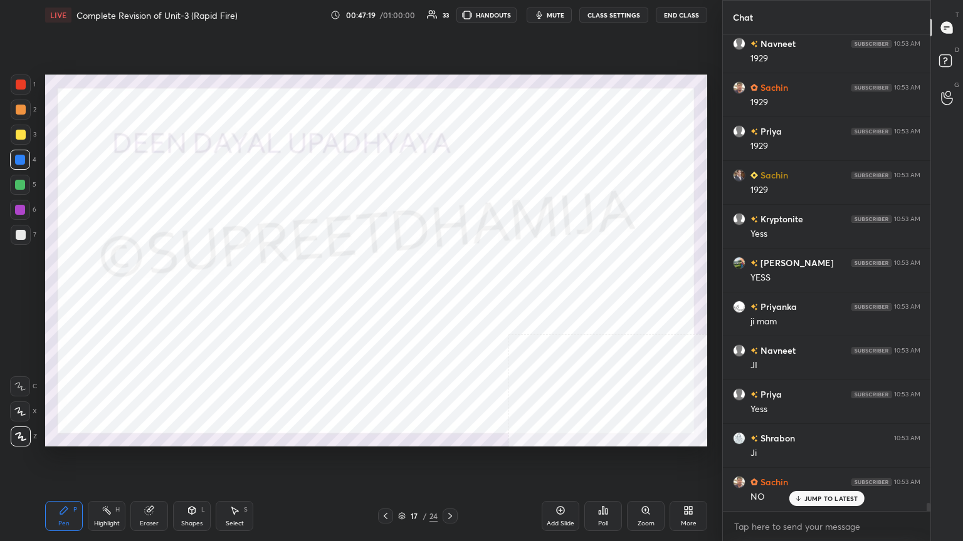
click at [20, 87] on div at bounding box center [21, 85] width 10 height 10
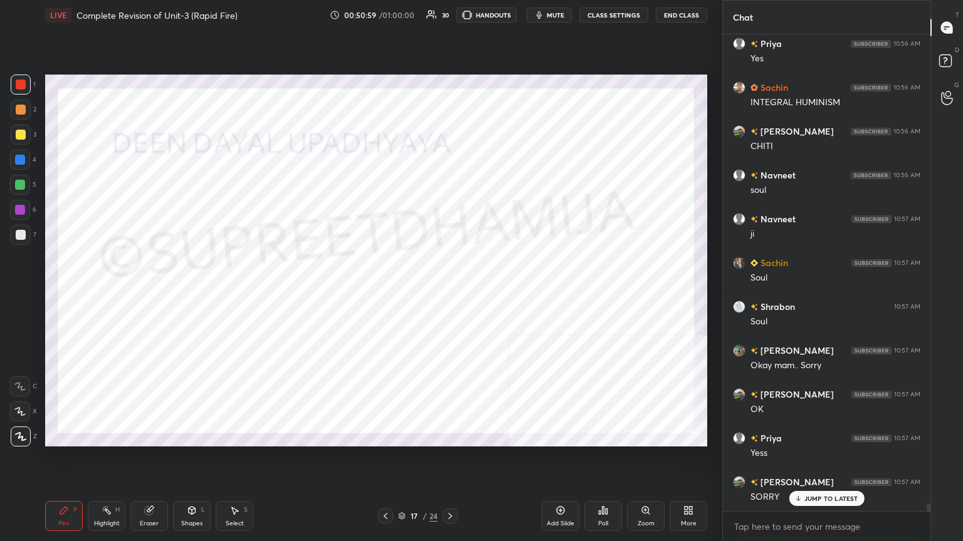
scroll to position [29437, 0]
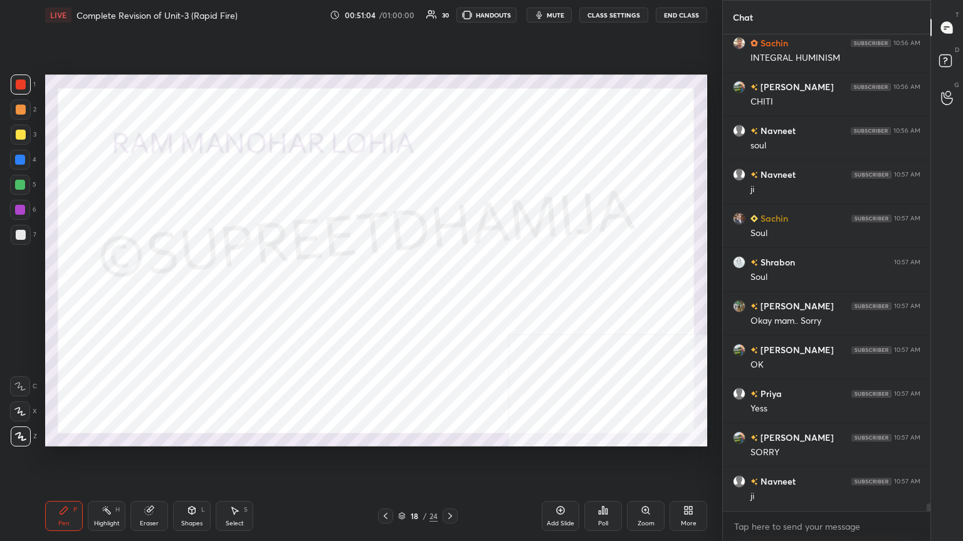
click at [26, 209] on div at bounding box center [20, 210] width 20 height 20
click at [28, 179] on div at bounding box center [20, 185] width 20 height 20
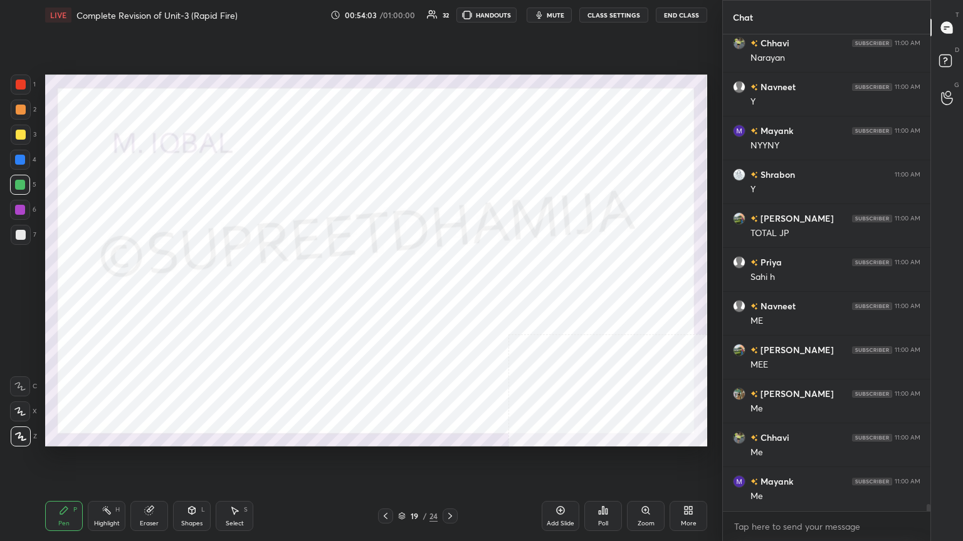
scroll to position [31995, 0]
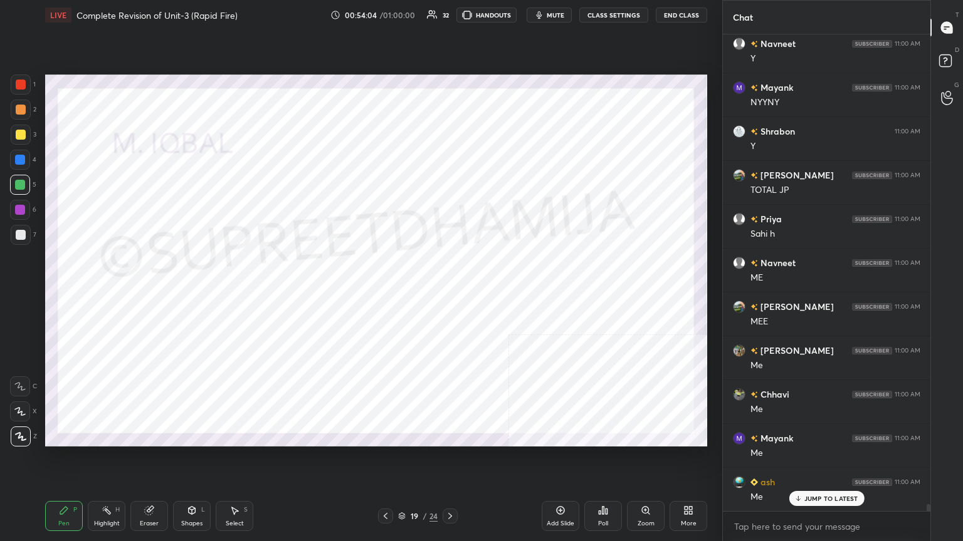
click at [31, 208] on div "6" at bounding box center [23, 210] width 26 height 20
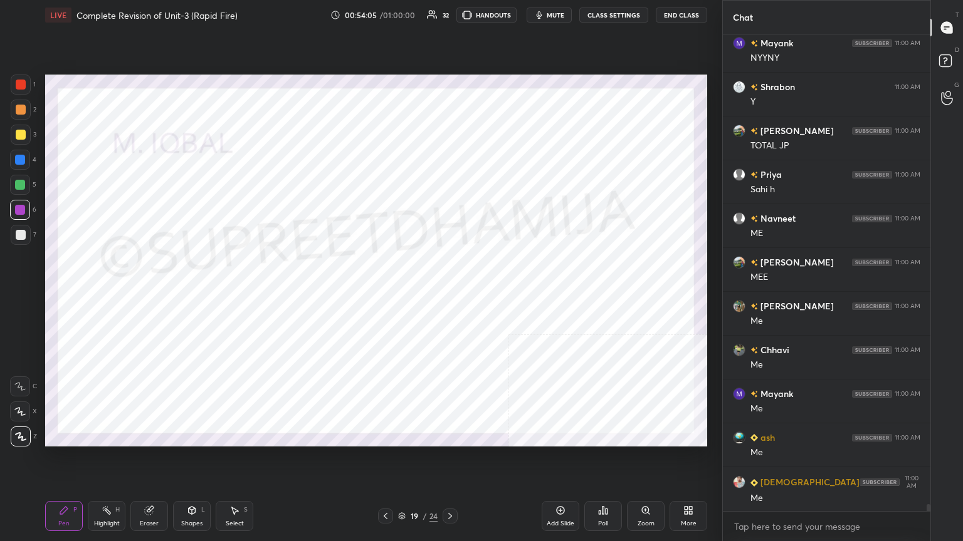
click at [29, 153] on div at bounding box center [20, 160] width 20 height 20
click at [24, 88] on div at bounding box center [21, 85] width 10 height 10
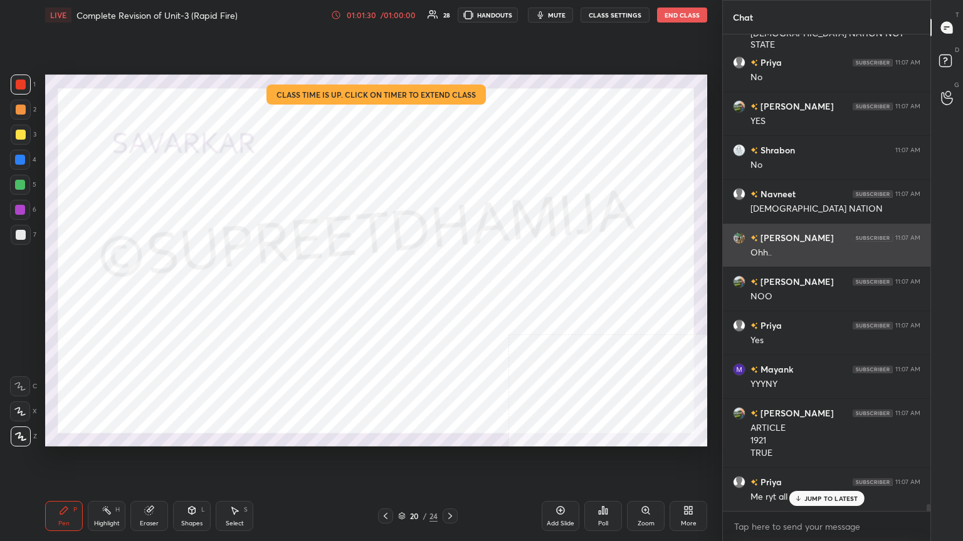
scroll to position [34073, 0]
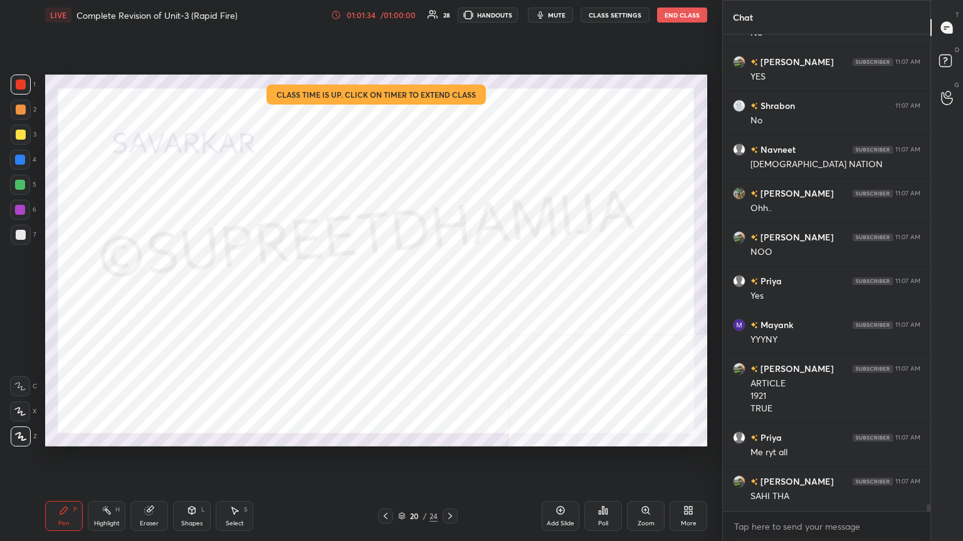
click at [399, 462] on icon at bounding box center [402, 517] width 8 height 8
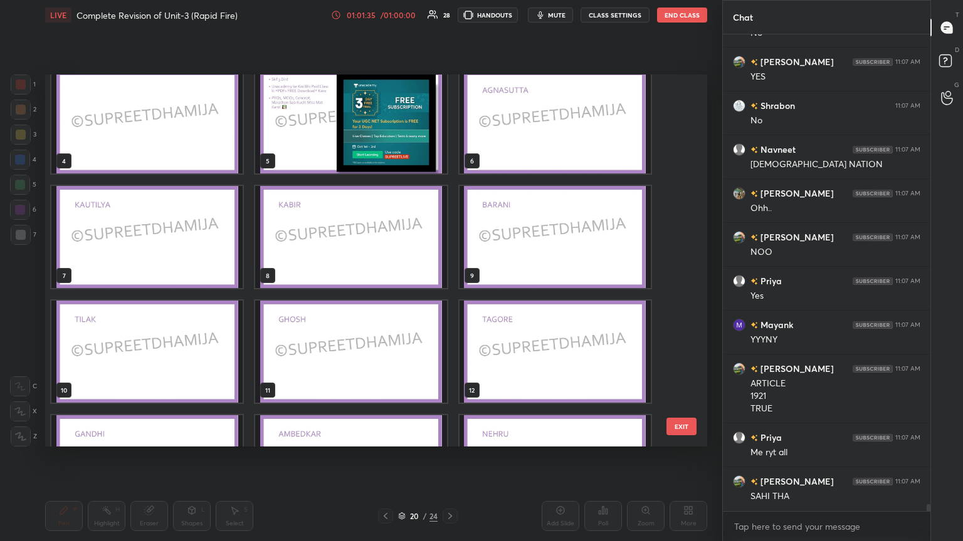
scroll to position [0, 0]
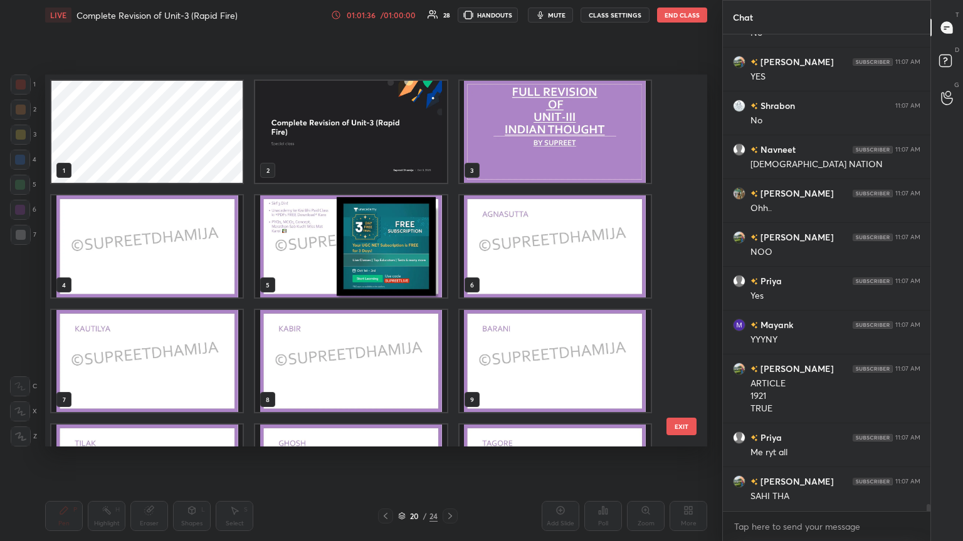
click at [421, 259] on img "grid" at bounding box center [350, 247] width 191 height 102
click at [421, 267] on img "grid" at bounding box center [350, 247] width 191 height 102
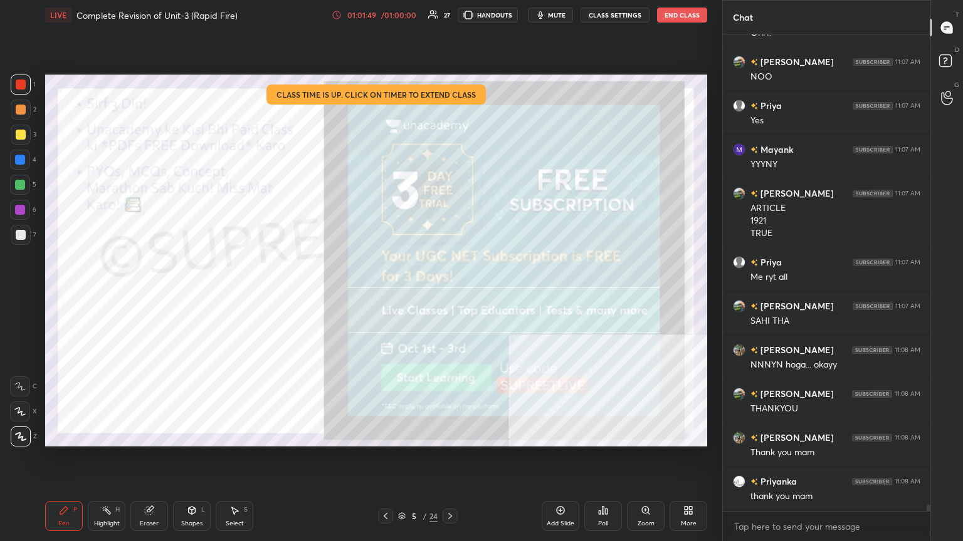
scroll to position [34291, 0]
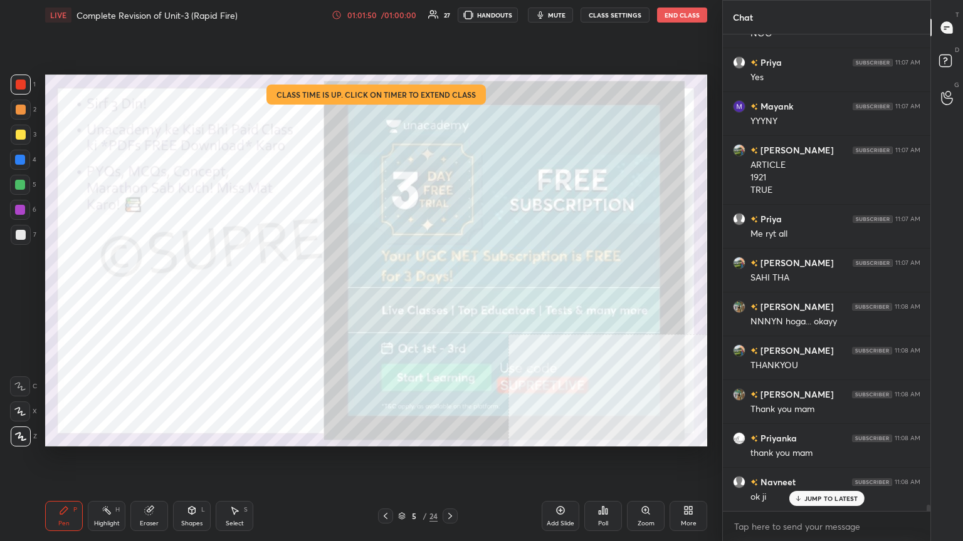
click at [670, 21] on button "End Class" at bounding box center [682, 15] width 50 height 15
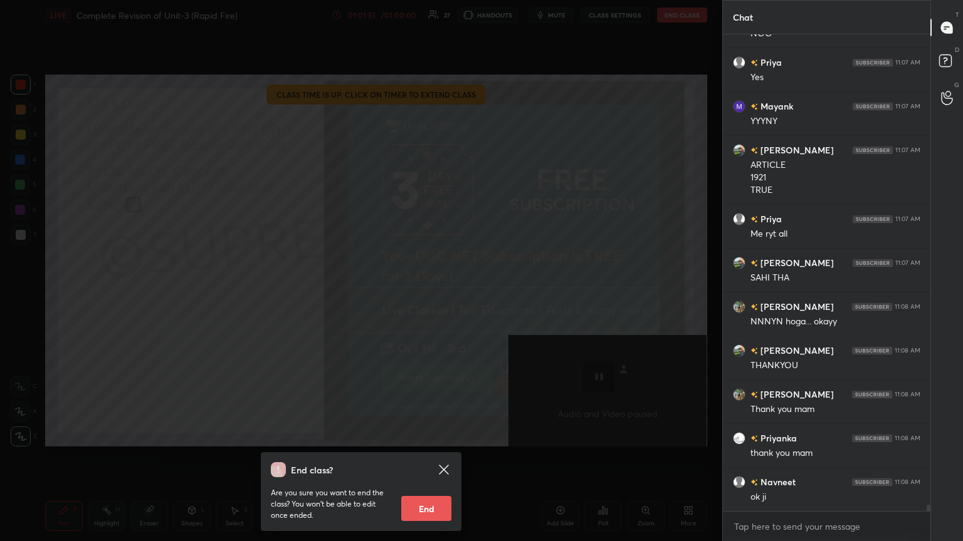
scroll to position [34336, 0]
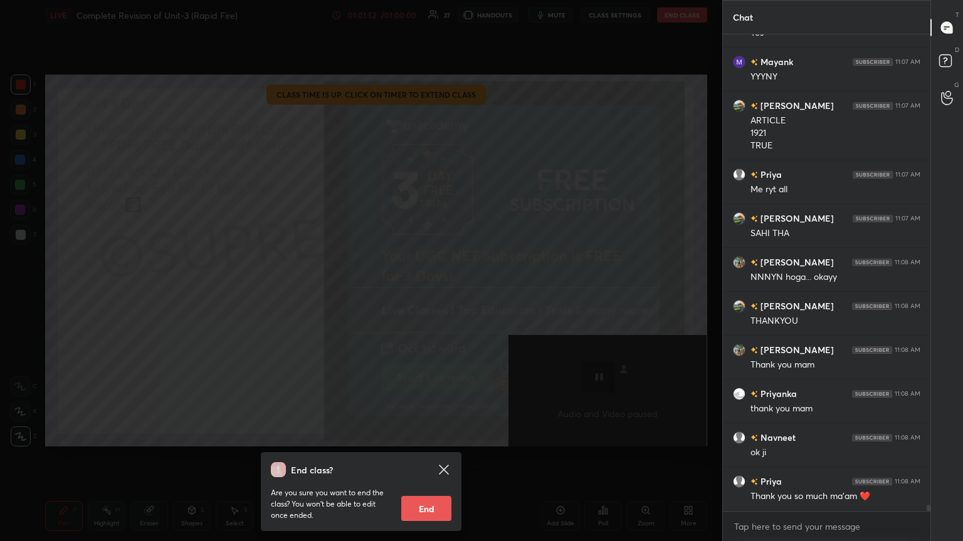
click at [432, 462] on button "End" at bounding box center [426, 508] width 50 height 25
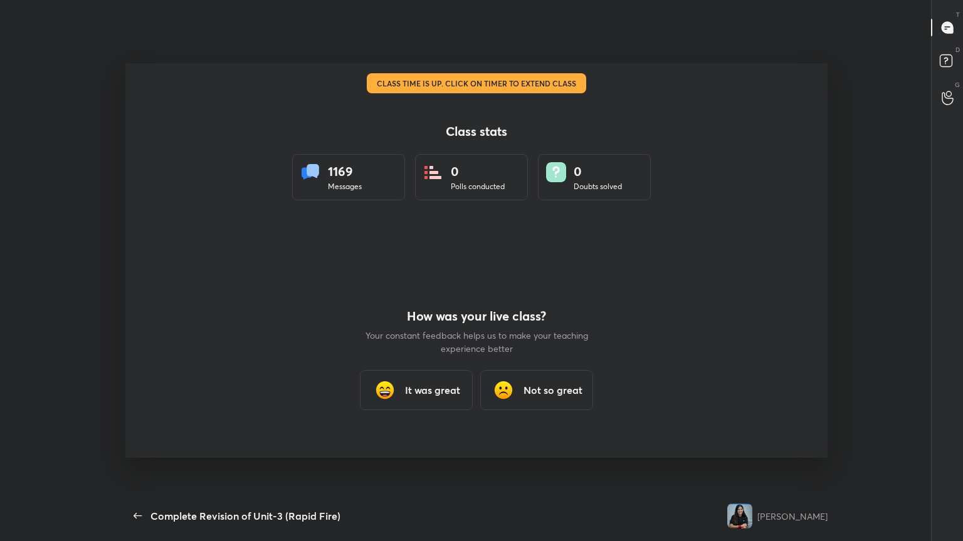
scroll to position [0, 0]
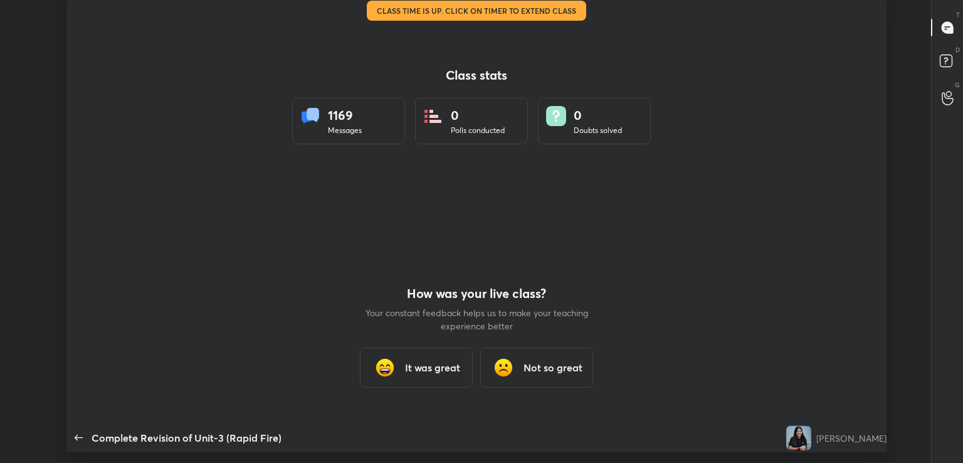
type textarea "x"
